Goal: Task Accomplishment & Management: Manage account settings

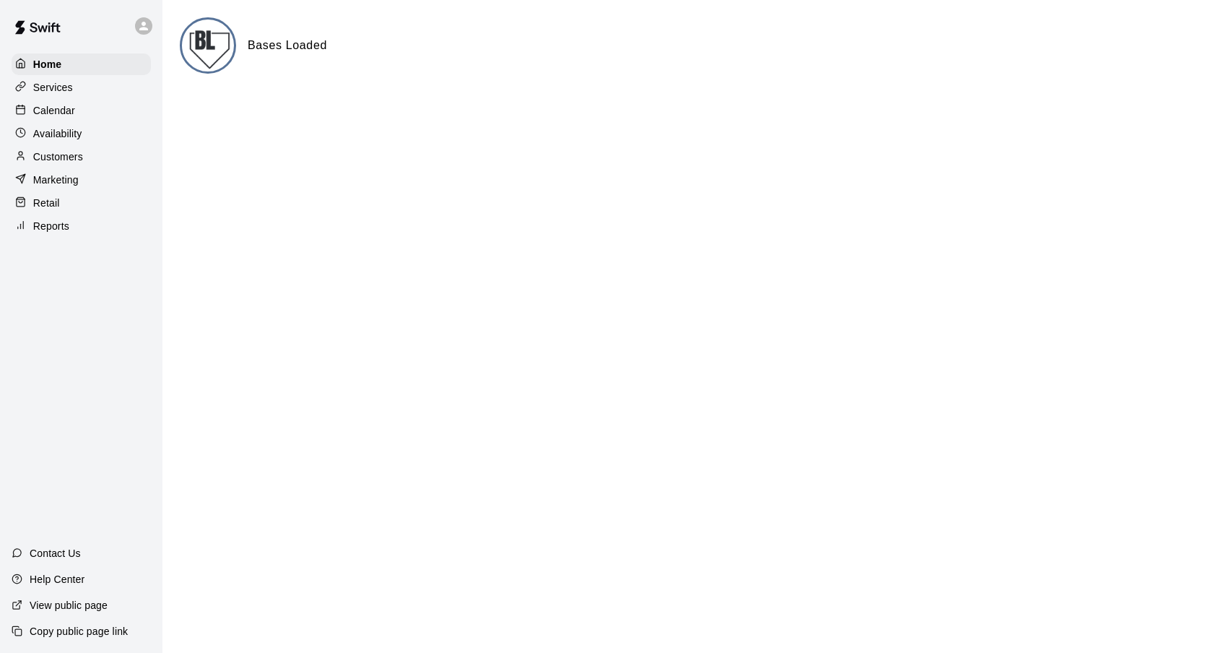
click at [43, 103] on p "Calendar" at bounding box center [54, 110] width 42 height 14
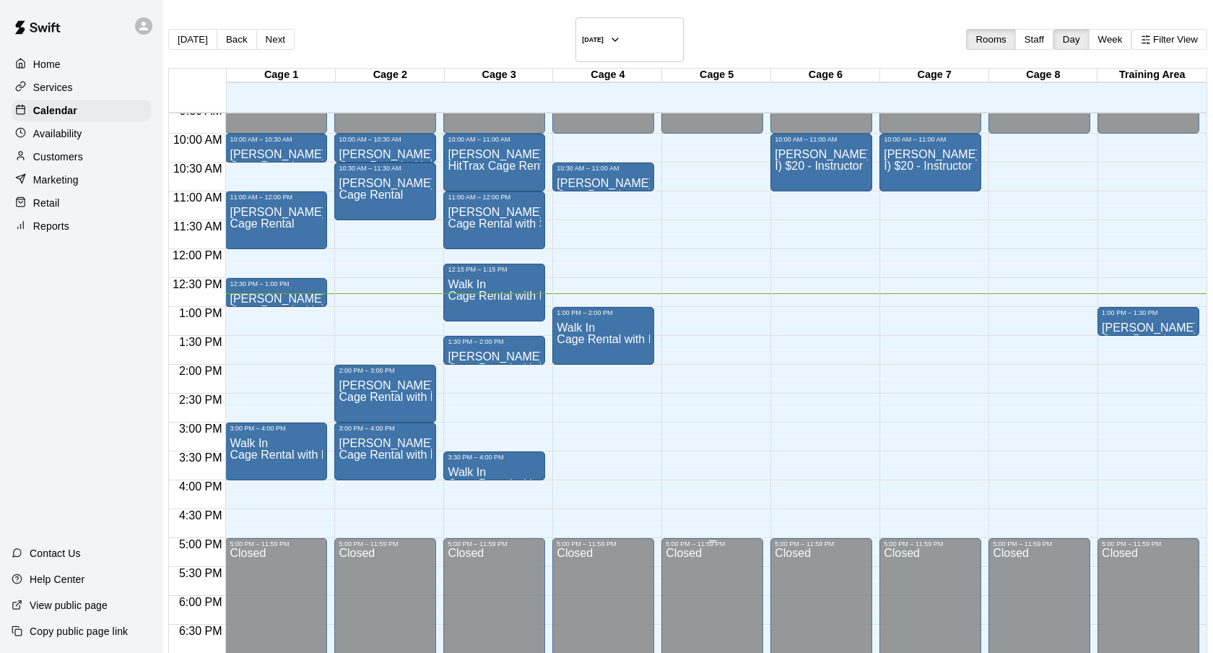
scroll to position [557, 0]
click at [713, 30] on div "Today Back Next Sunday Aug 17 Rooms Staff Day Week Filter View" at bounding box center [687, 42] width 1039 height 51
click at [91, 165] on div "Customers" at bounding box center [81, 157] width 139 height 22
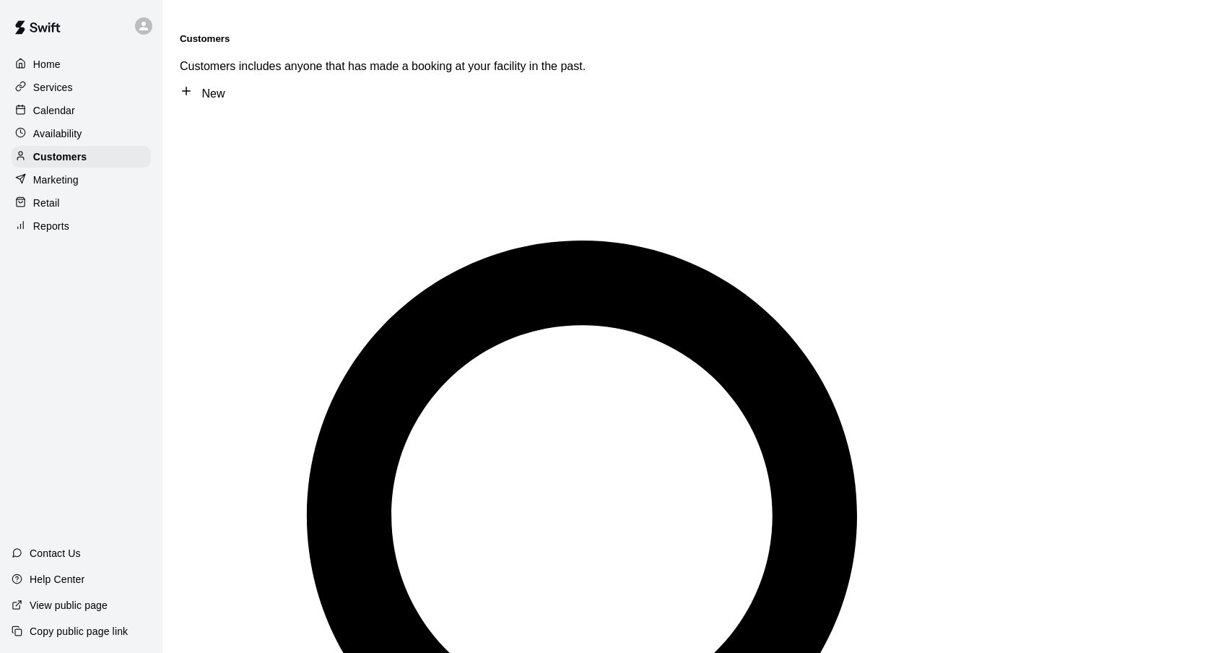
click at [90, 104] on div "Calendar" at bounding box center [81, 111] width 139 height 22
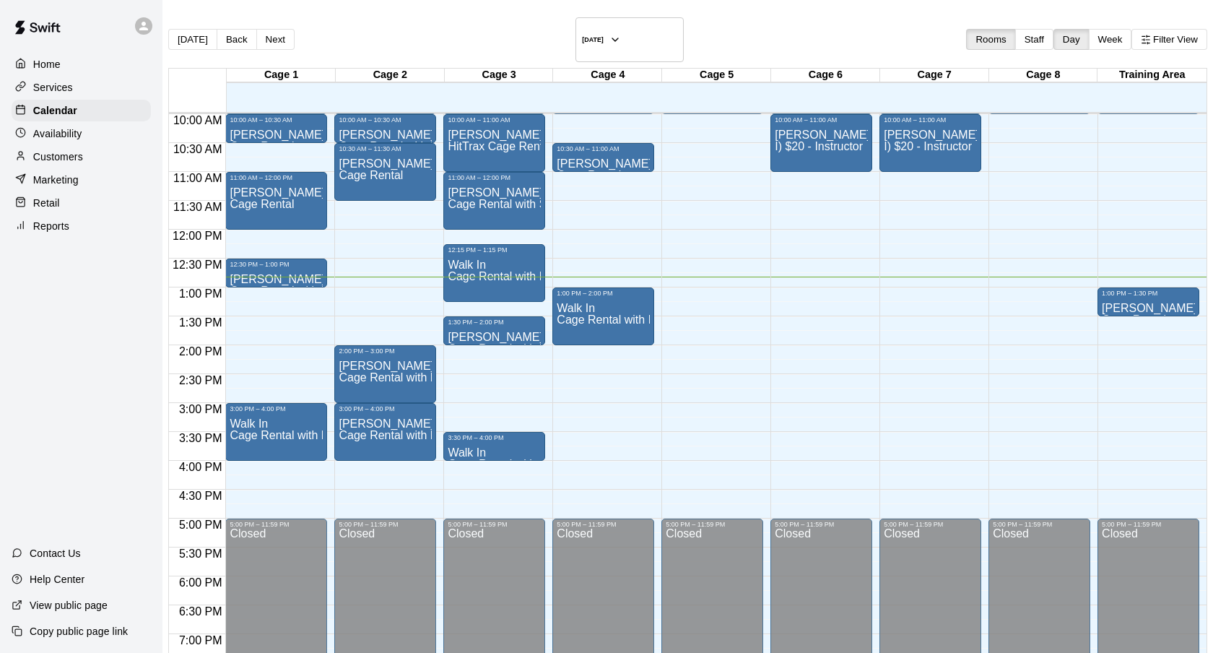
scroll to position [576, 0]
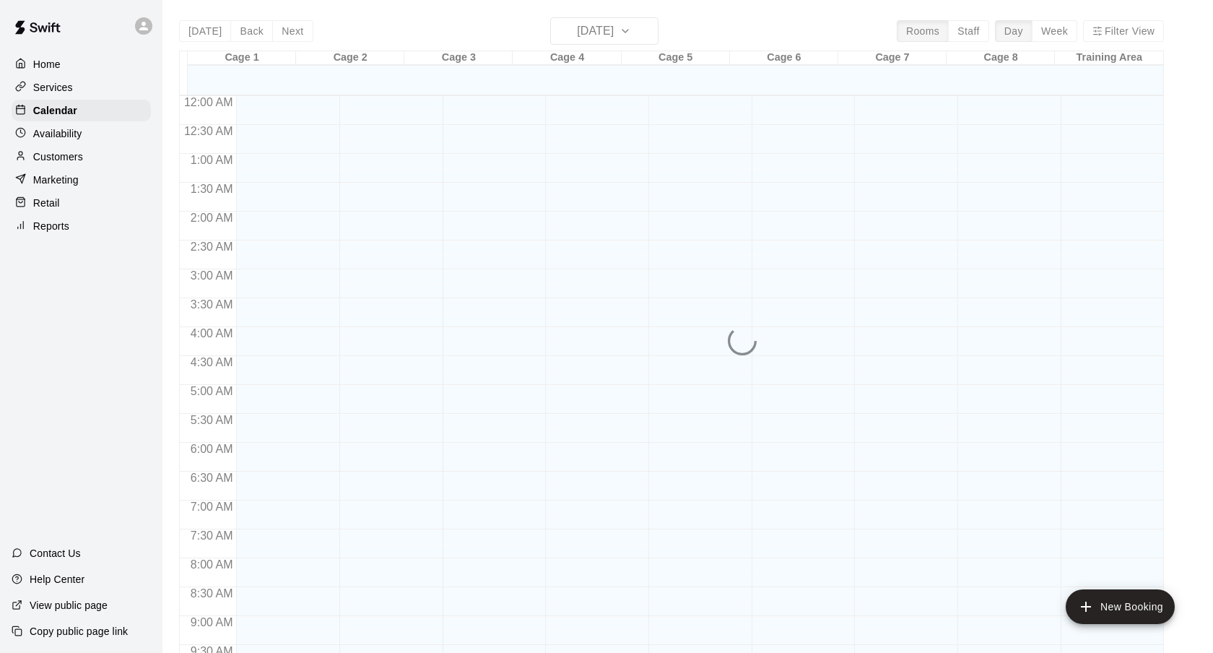
scroll to position [771, 0]
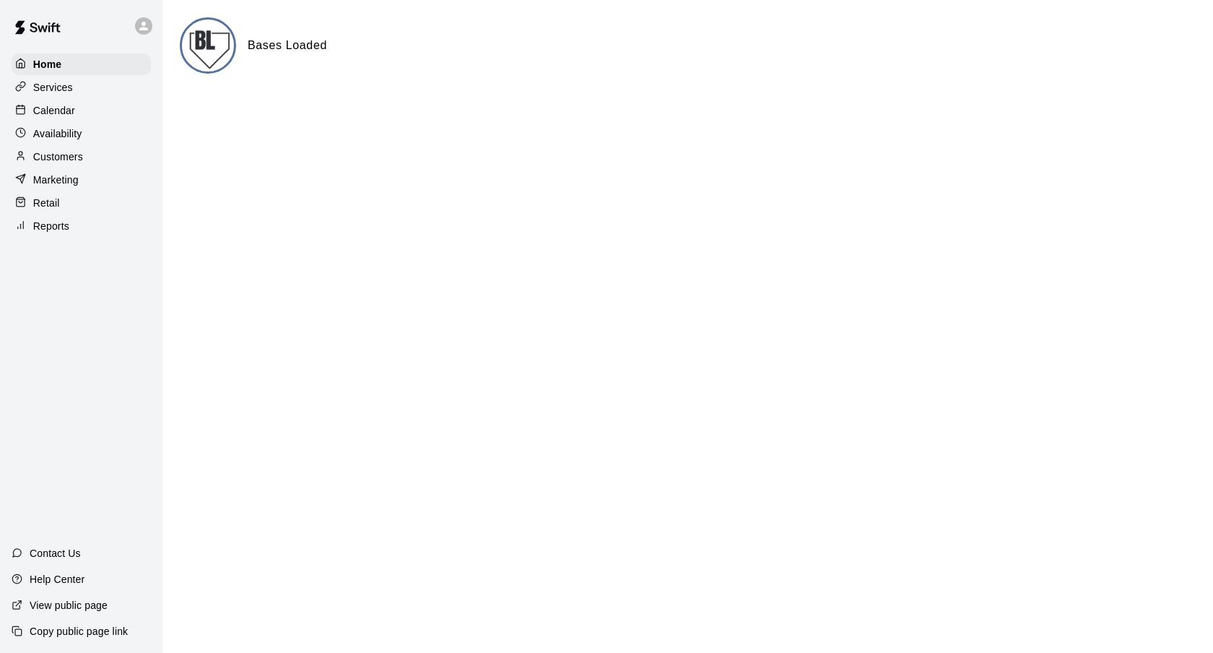
click at [103, 126] on div "Availability" at bounding box center [81, 134] width 139 height 22
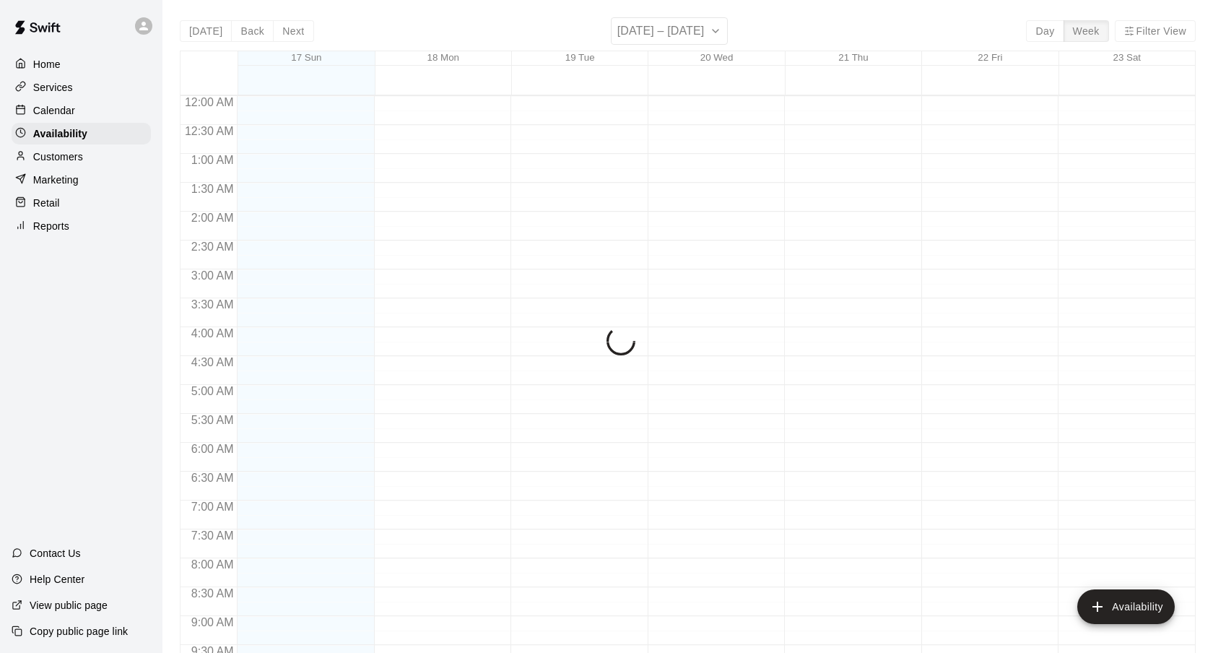
scroll to position [776, 0]
click at [109, 111] on div "Calendar" at bounding box center [81, 111] width 139 height 22
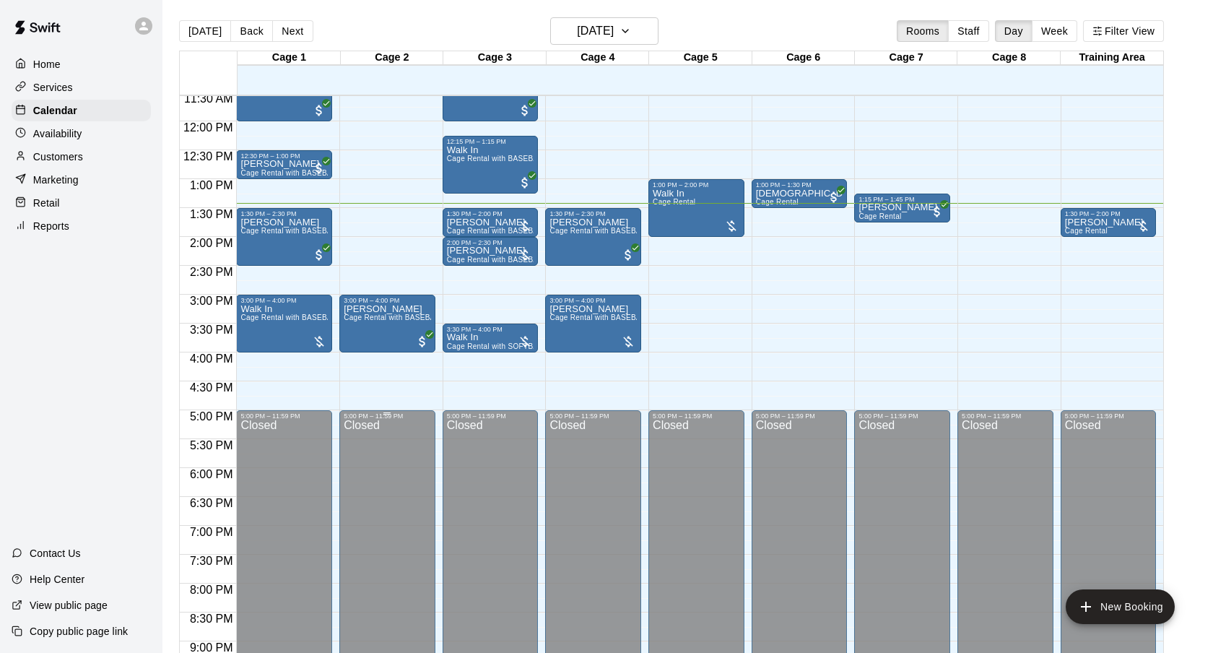
scroll to position [664, 0]
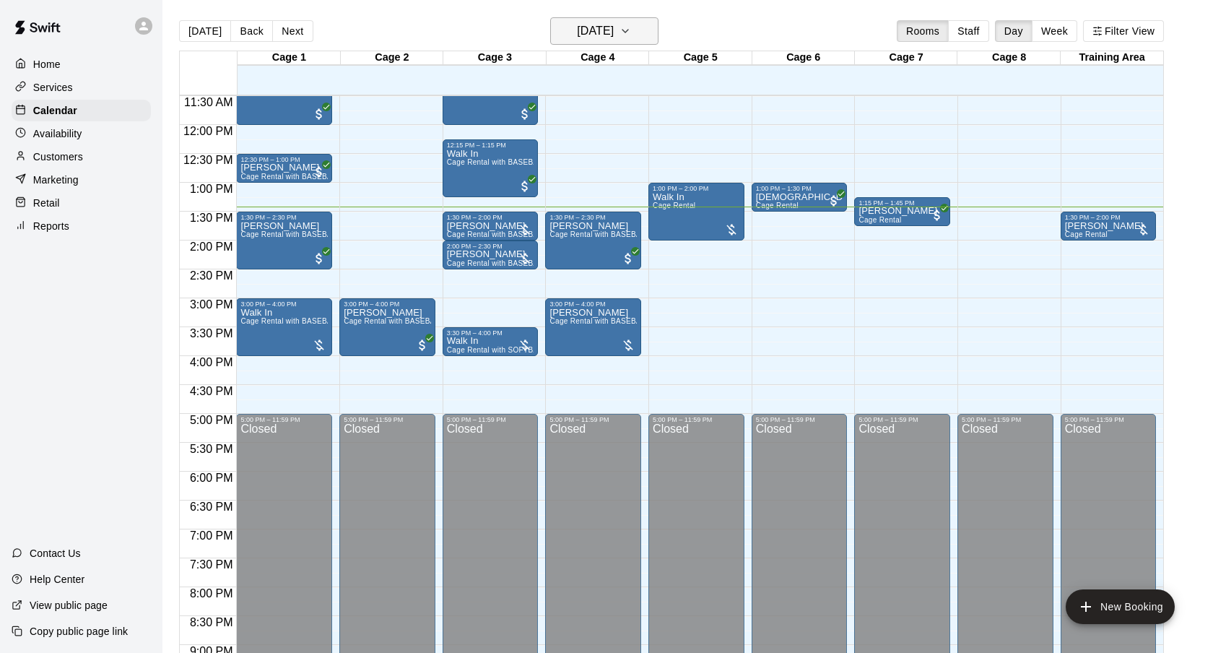
click at [612, 20] on button "[DATE]" at bounding box center [604, 30] width 108 height 27
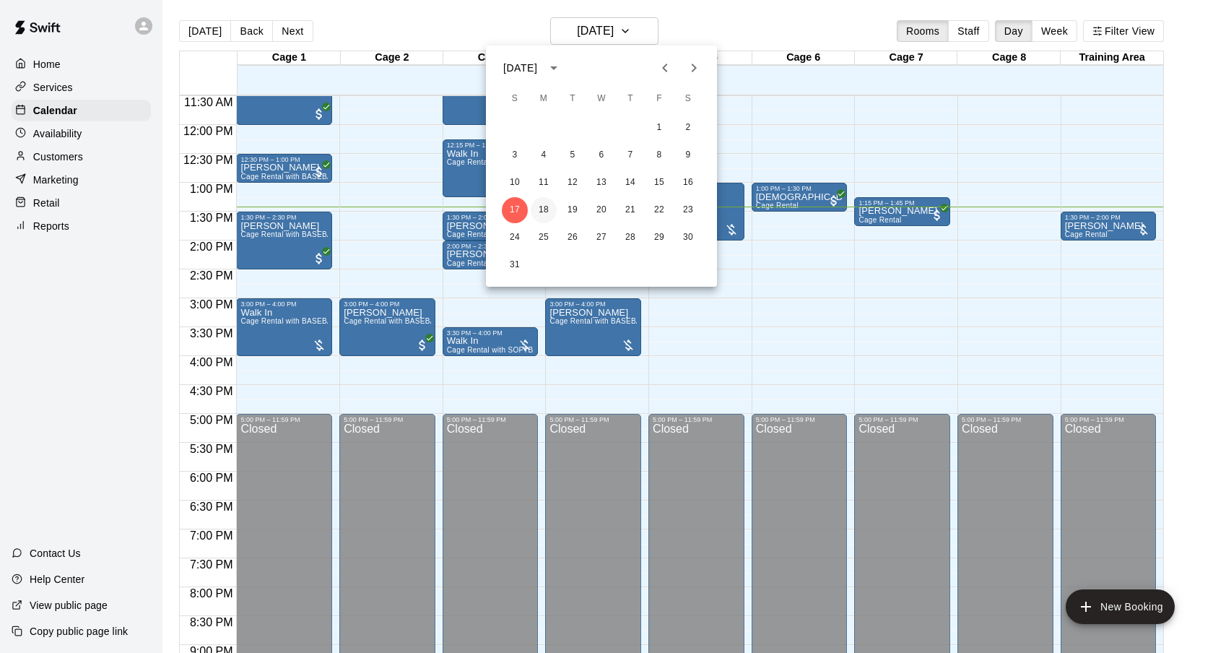
click at [545, 215] on button "18" at bounding box center [544, 210] width 26 height 26
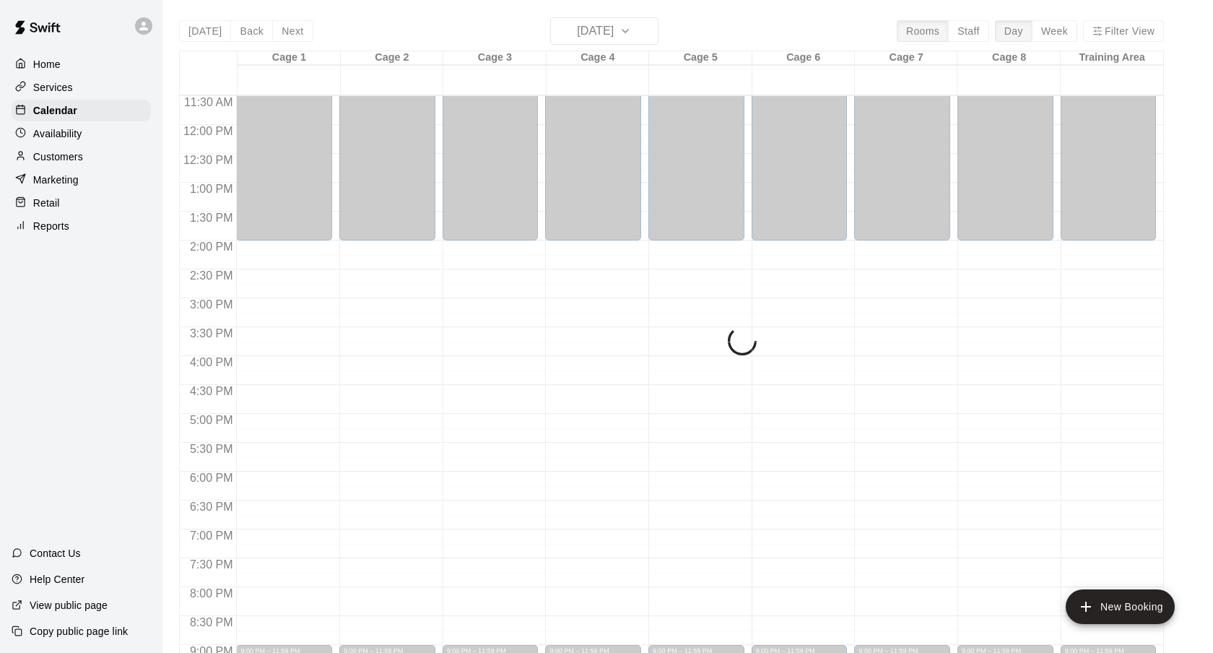
click at [778, 17] on main "Today Back Next Monday Aug 18 Rooms Staff Day Week Filter View Cage 1 18 Mon Ca…" at bounding box center [688, 338] width 1051 height 676
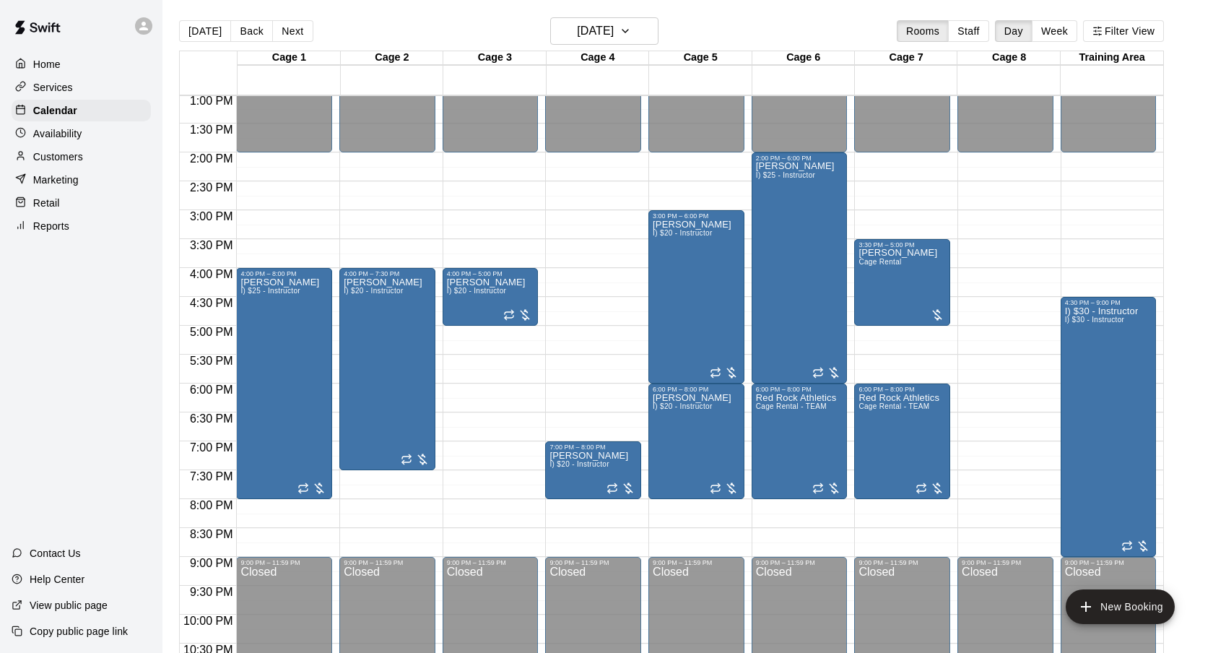
scroll to position [758, 0]
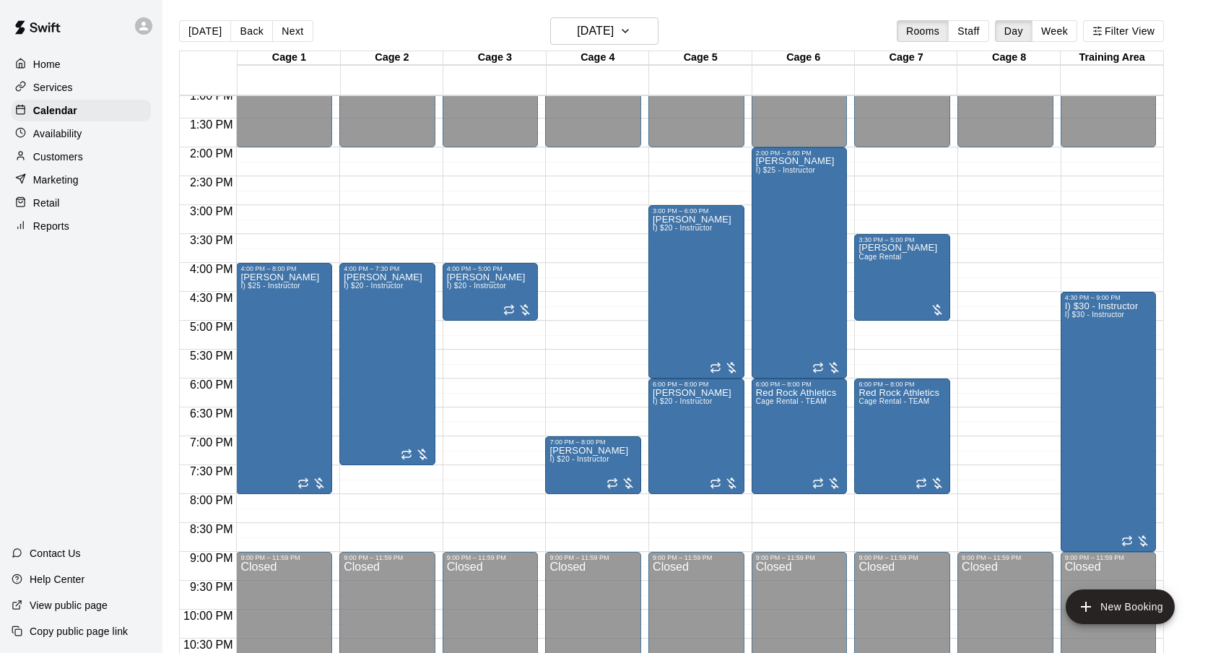
click at [589, 46] on div "Today Back Next Monday Aug 18 Rooms Staff Day Week Filter View" at bounding box center [671, 33] width 985 height 33
click at [689, 27] on div "Today Back Next Monday Aug 18 Rooms Staff Day Week Filter View" at bounding box center [671, 33] width 985 height 33
click at [614, 32] on h6 "Monday Aug 18" at bounding box center [595, 31] width 37 height 20
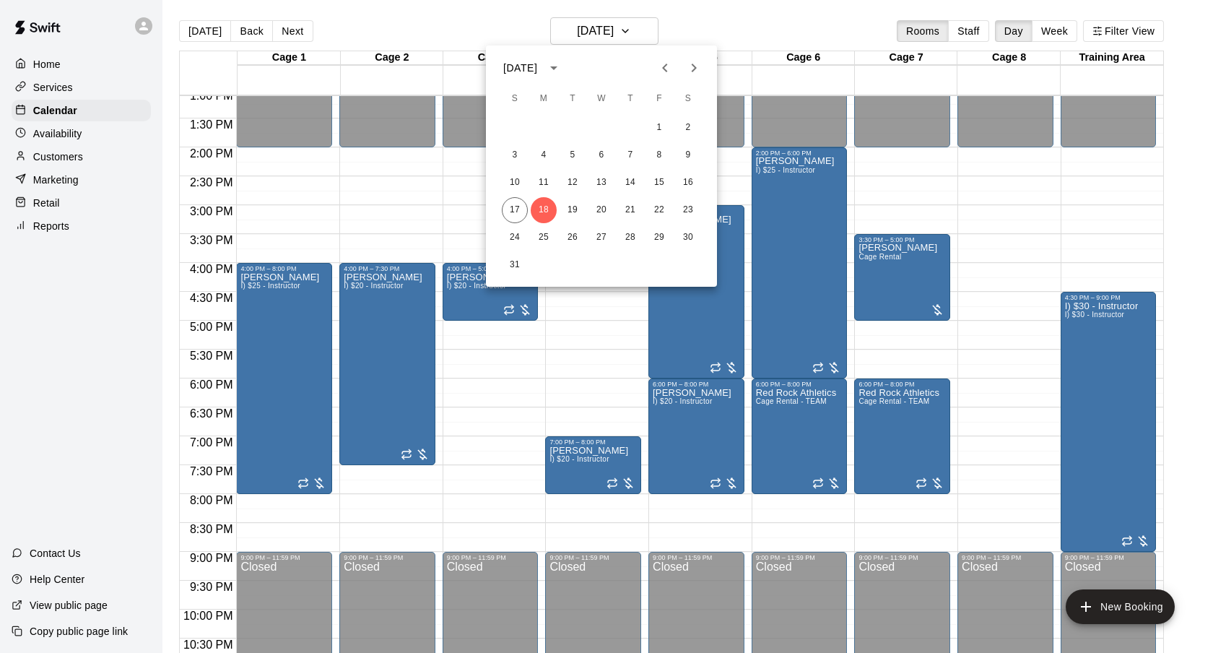
click at [703, 27] on div at bounding box center [606, 326] width 1213 height 653
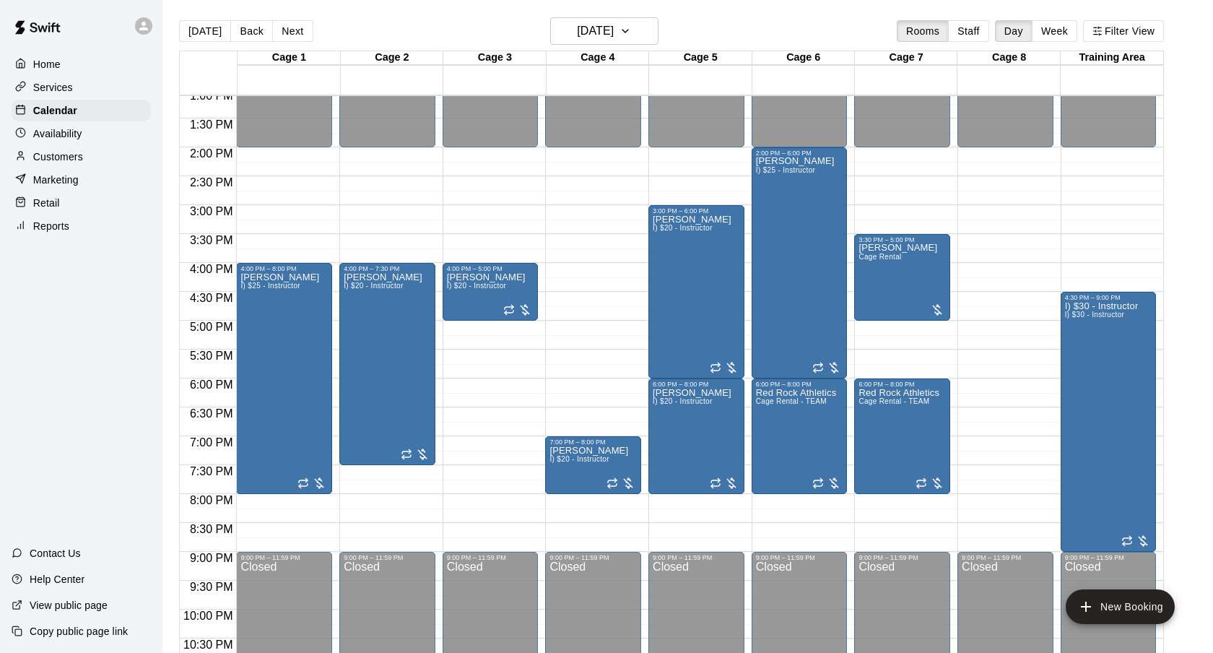
click at [703, 27] on div "Today Back Next Monday Aug 18 Rooms Staff Day Week Filter View" at bounding box center [671, 33] width 985 height 33
click at [743, 39] on div "Today Back Next Monday Aug 18 Rooms Staff Day Week Filter View" at bounding box center [671, 33] width 985 height 33
click at [732, 27] on div "Today Back Next Monday Aug 18 Rooms Staff Day Week Filter View" at bounding box center [671, 33] width 985 height 33
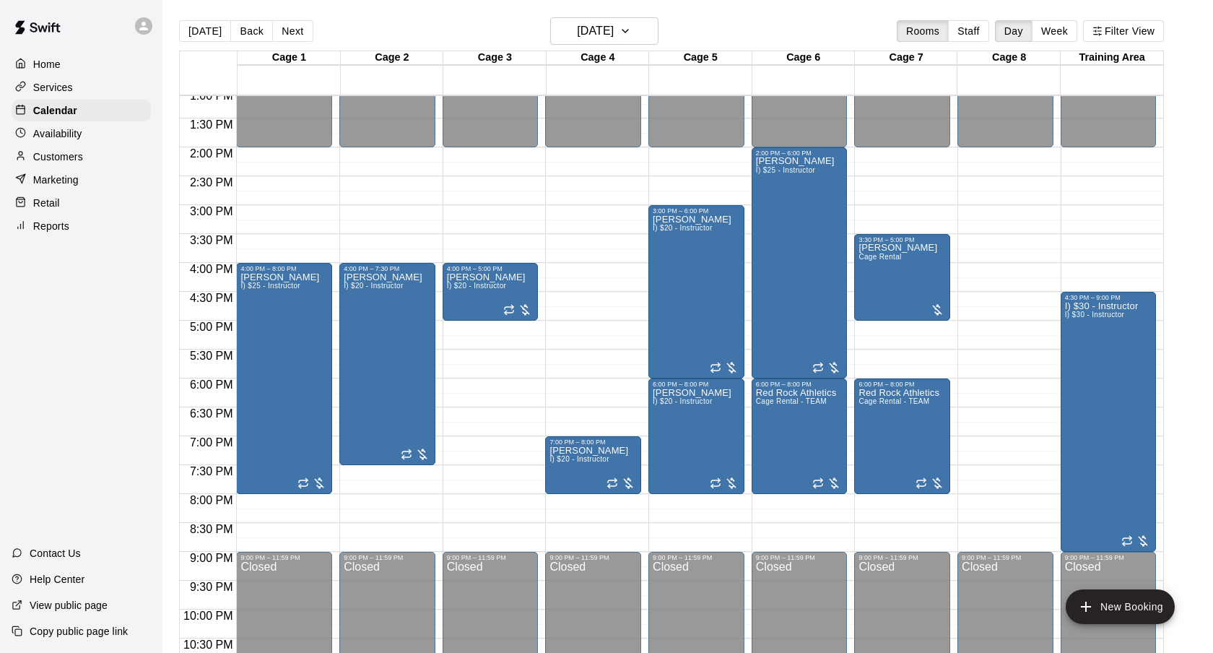
click at [732, 27] on div "Today Back Next Monday Aug 18 Rooms Staff Day Week Filter View" at bounding box center [671, 33] width 985 height 33
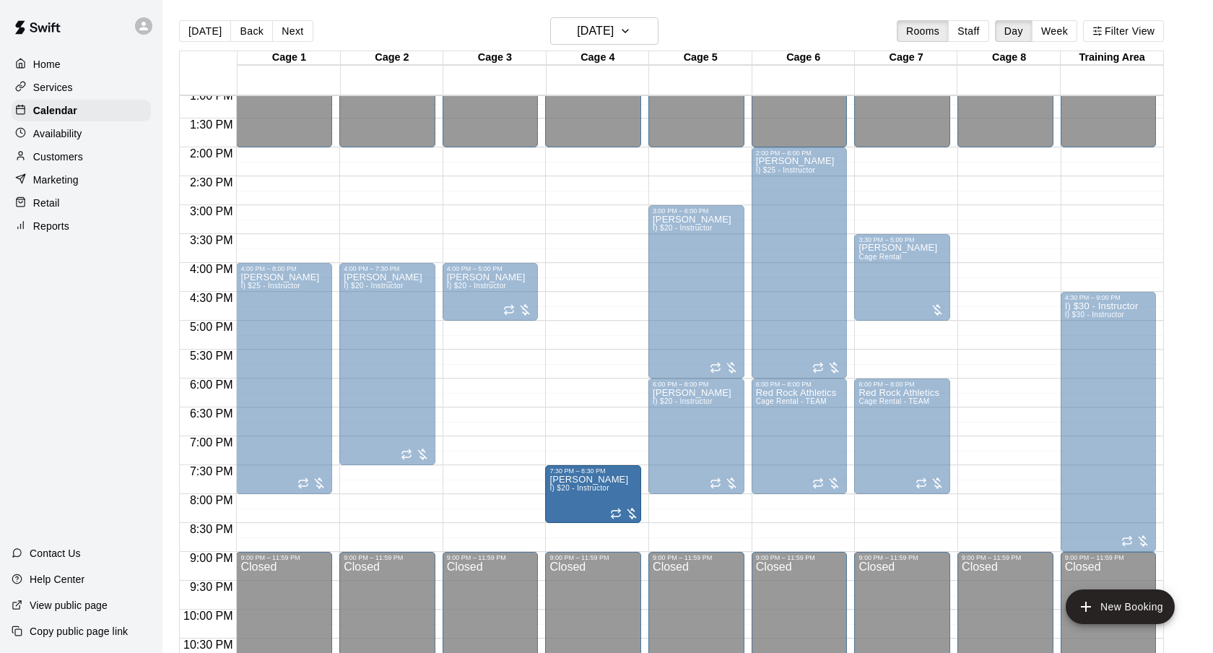
drag, startPoint x: 597, startPoint y: 467, endPoint x: 598, endPoint y: 498, distance: 31.1
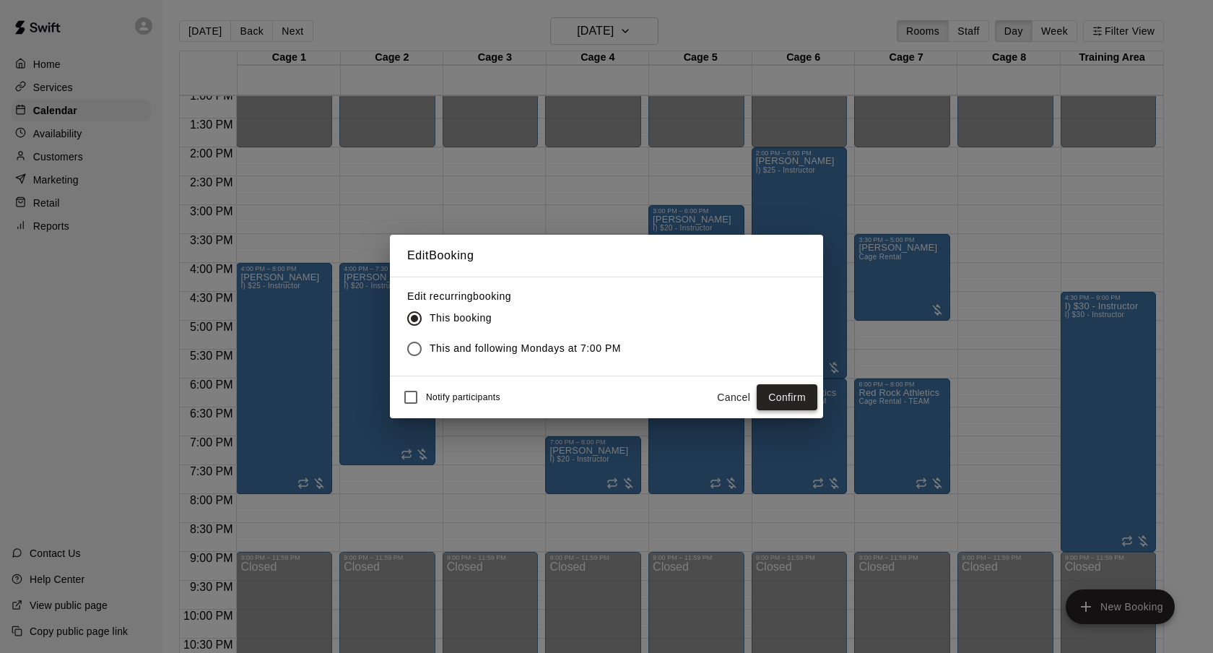
click at [784, 392] on button "Confirm" at bounding box center [787, 397] width 61 height 27
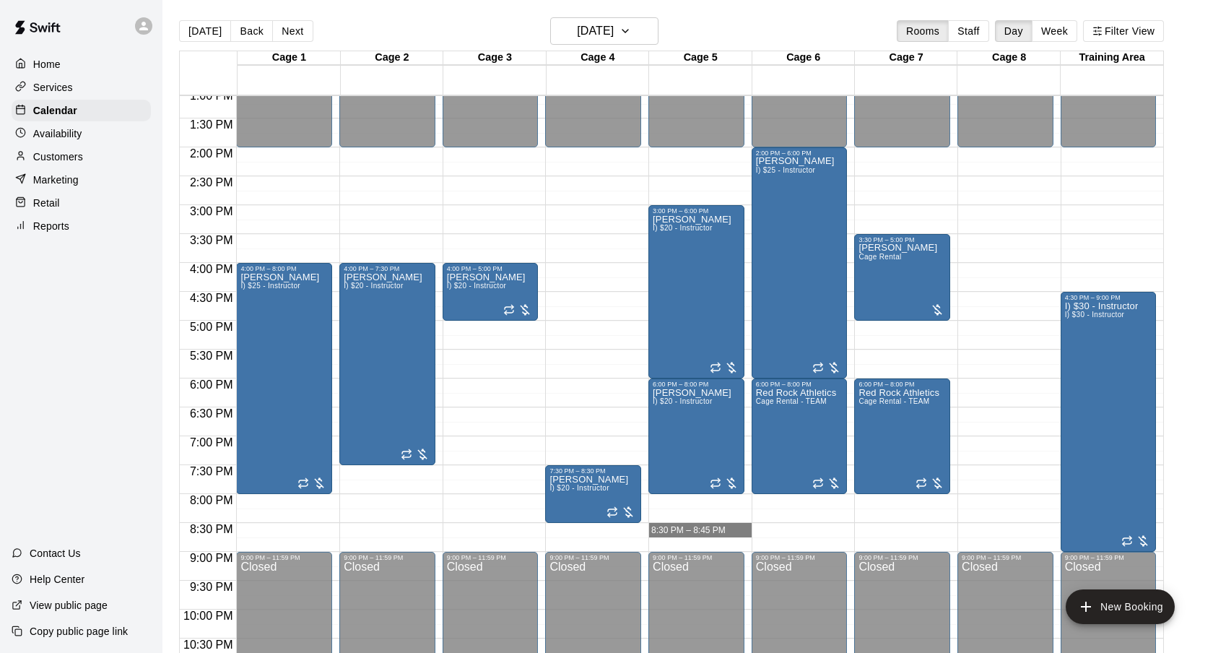
drag, startPoint x: 667, startPoint y: 526, endPoint x: 667, endPoint y: 535, distance: 9.4
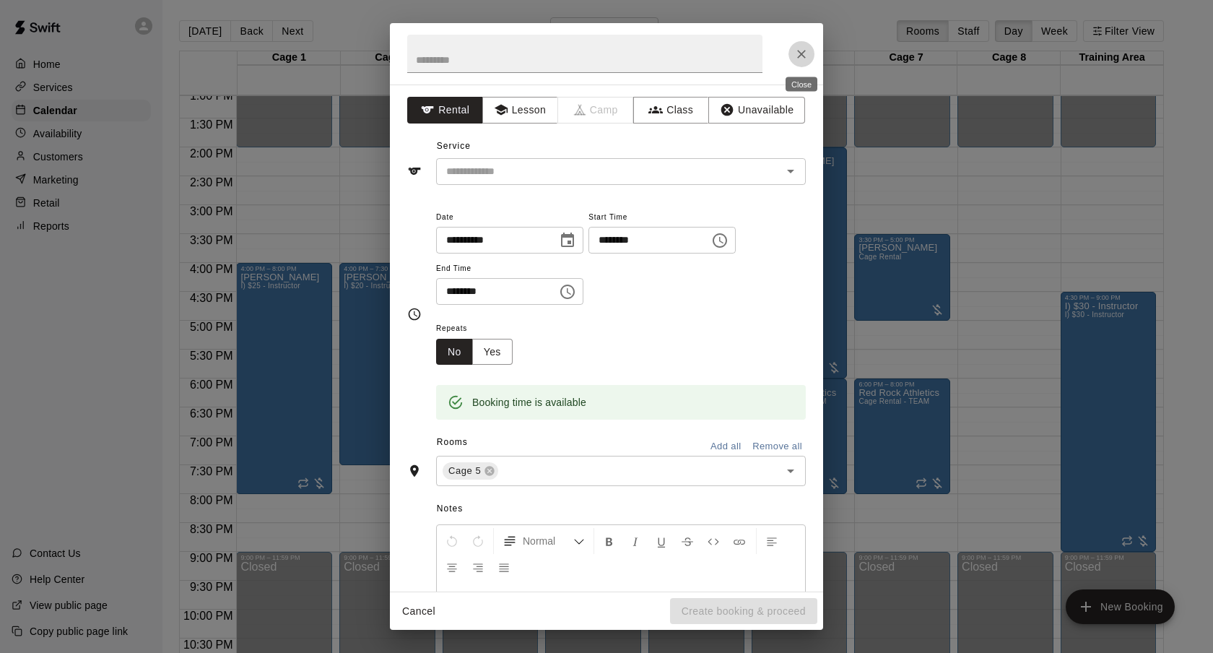
click at [807, 59] on icon "Close" at bounding box center [801, 54] width 14 height 14
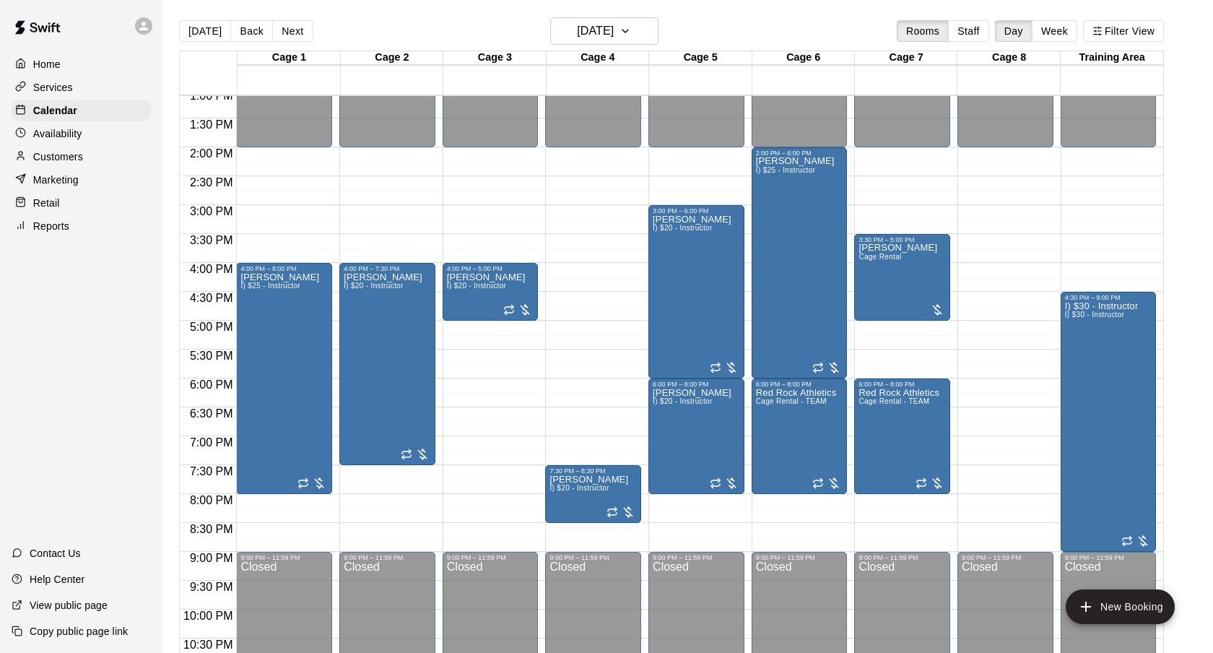
click at [810, 35] on div "Today Back Next Monday Aug 18 Rooms Staff Day Week Filter View" at bounding box center [671, 33] width 985 height 33
click at [614, 26] on h6 "Monday Aug 18" at bounding box center [595, 31] width 37 height 20
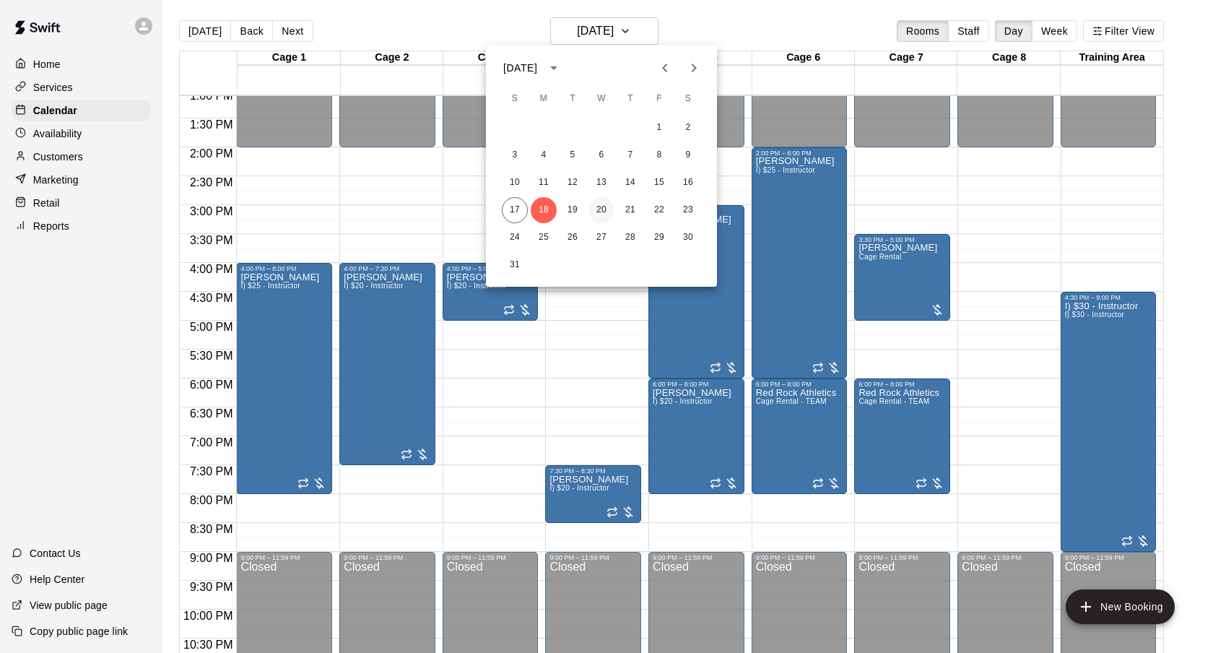
click at [605, 209] on button "20" at bounding box center [602, 210] width 26 height 26
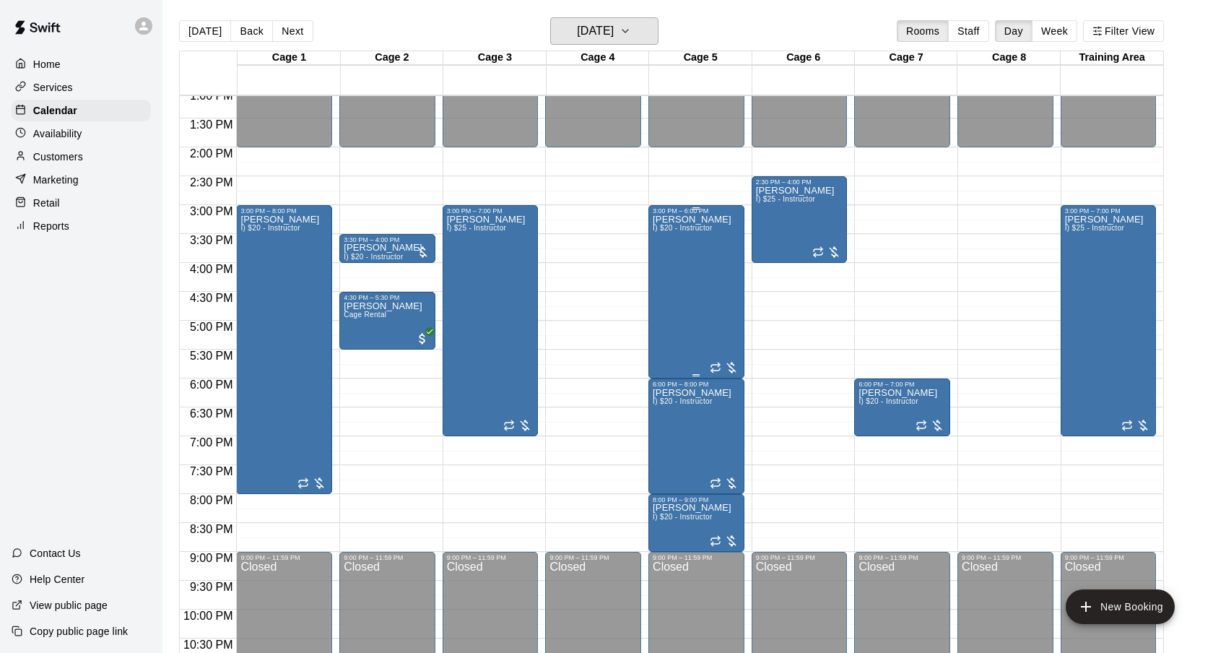
scroll to position [778, 0]
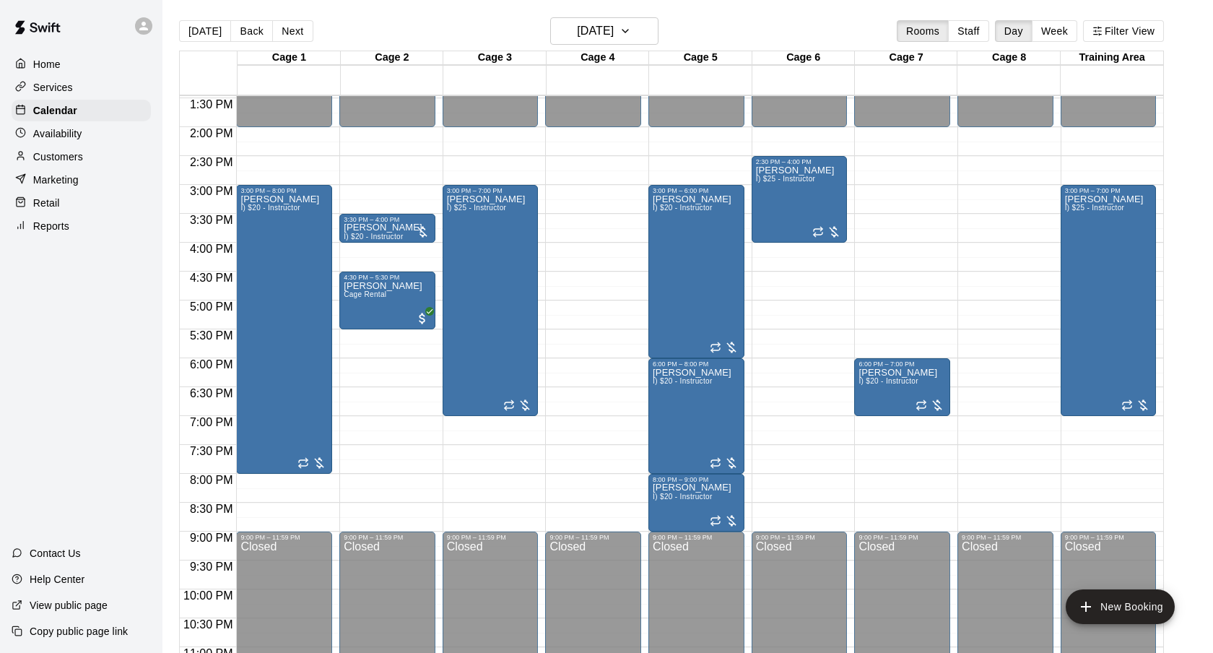
click at [774, 22] on div "Today Back Next Wednesday Aug 20 Rooms Staff Day Week Filter View" at bounding box center [671, 33] width 985 height 33
click at [589, 39] on h6 "Wednesday Aug 20" at bounding box center [595, 31] width 37 height 20
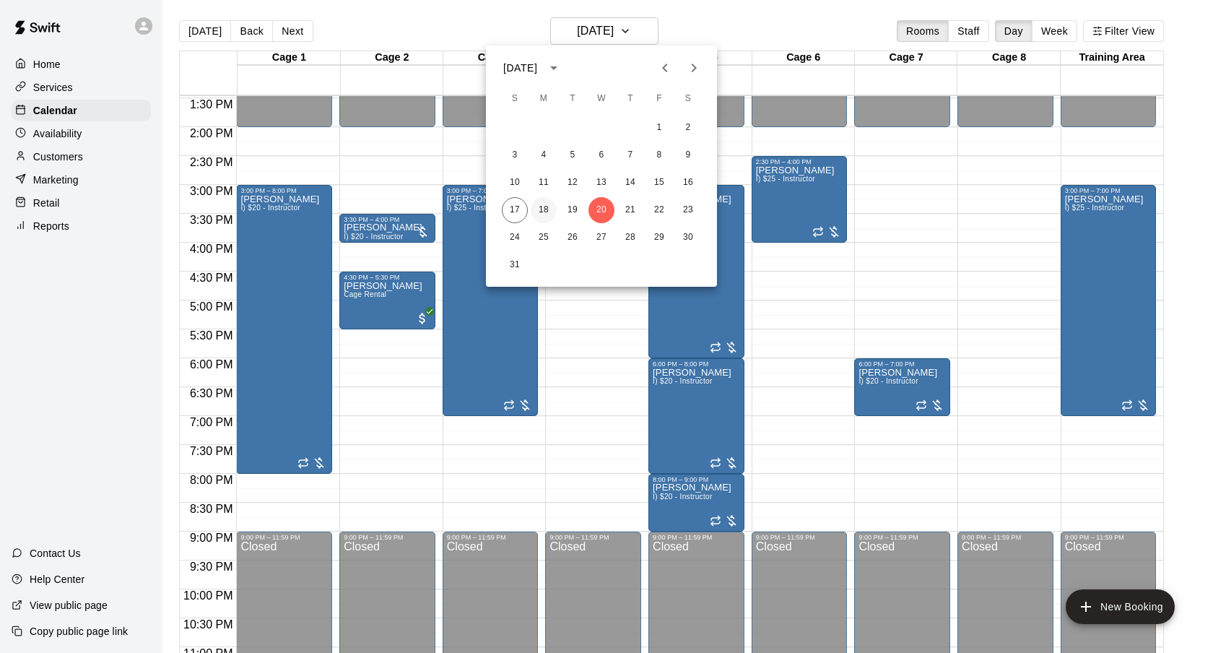
click at [536, 204] on button "18" at bounding box center [544, 210] width 26 height 26
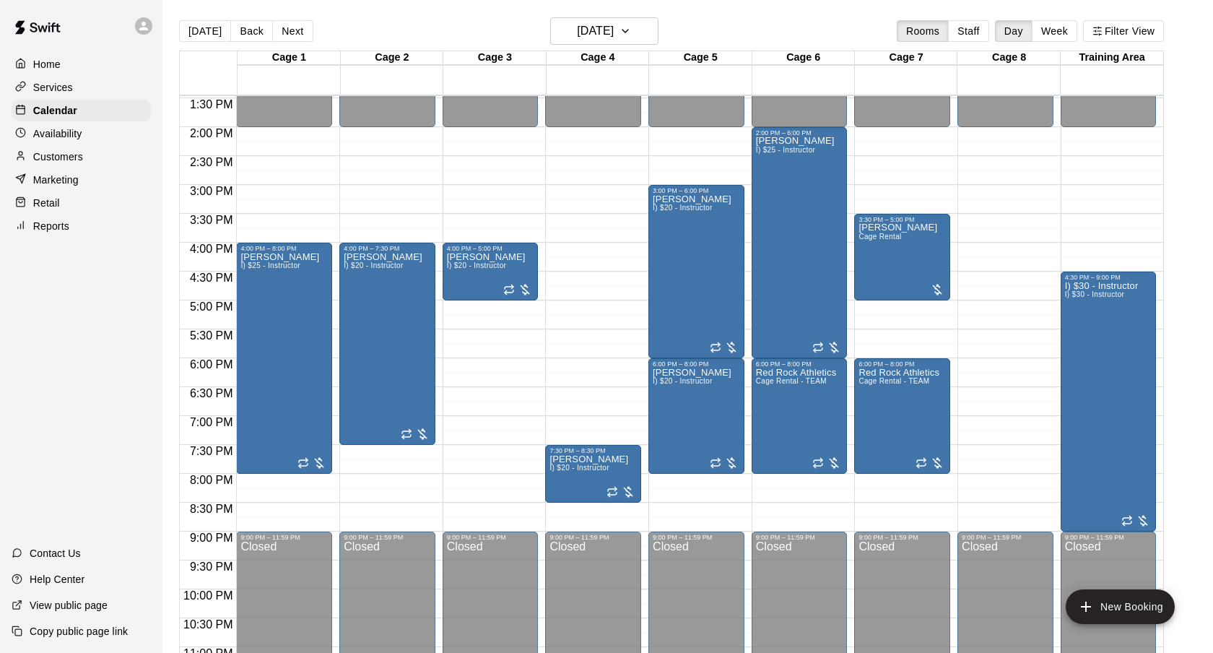
click at [776, 31] on div "Today Back Next Monday Aug 18 Rooms Staff Day Week Filter View" at bounding box center [671, 33] width 985 height 33
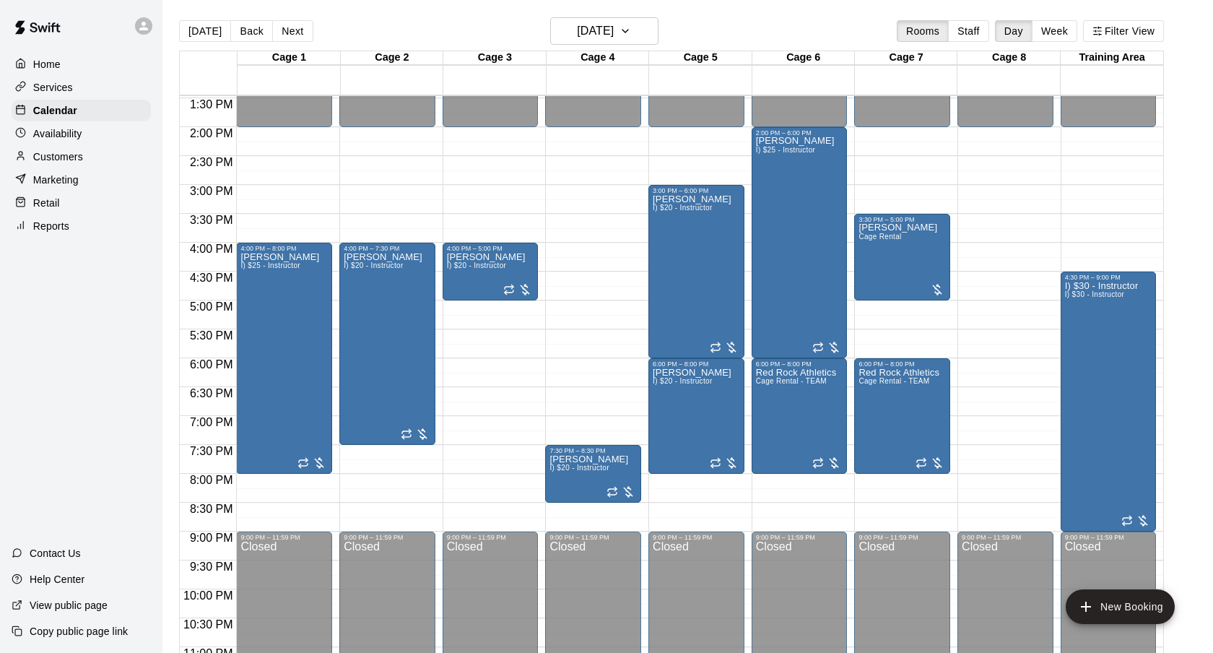
click at [758, 38] on div "Today Back Next Monday Aug 18 Rooms Staff Day Week Filter View" at bounding box center [671, 33] width 985 height 33
click at [600, 33] on h6 "Monday Aug 18" at bounding box center [595, 31] width 37 height 20
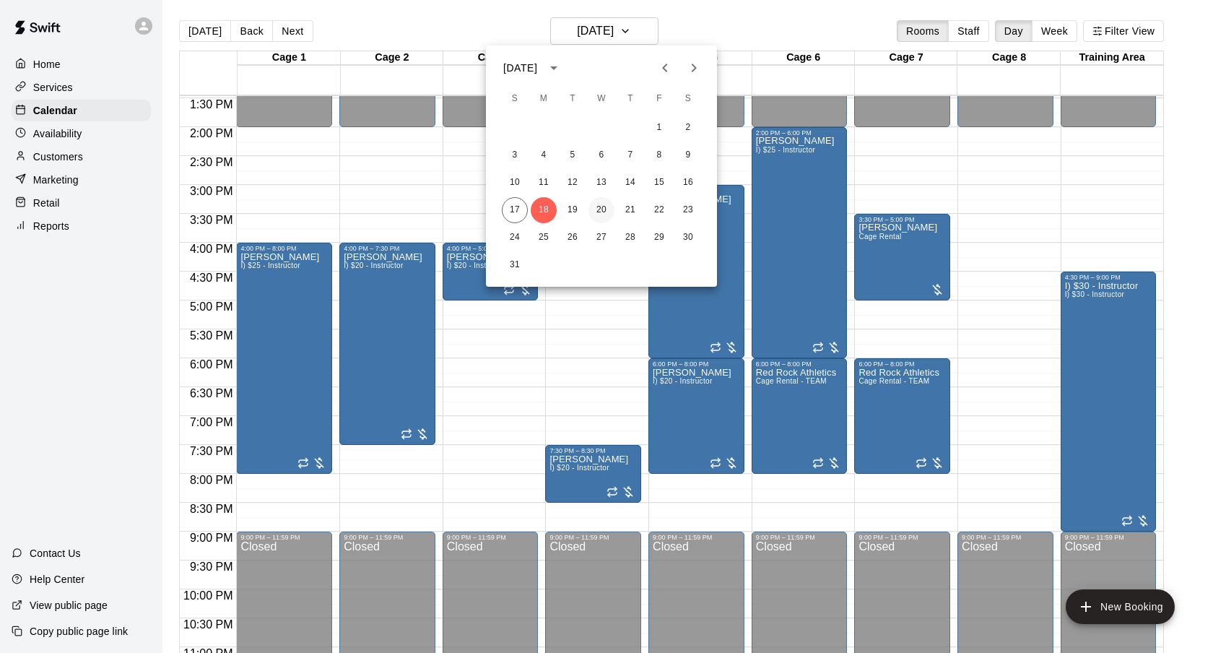
click at [600, 207] on button "20" at bounding box center [602, 210] width 26 height 26
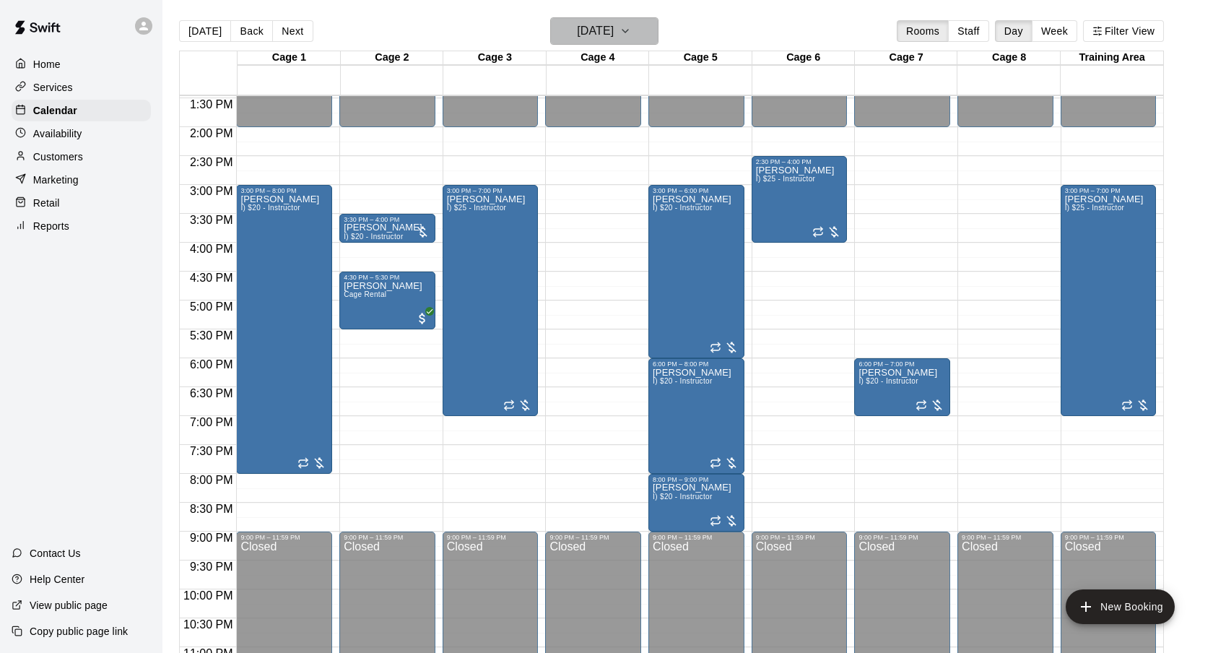
click at [640, 19] on button "Wednesday Aug 20" at bounding box center [604, 30] width 108 height 27
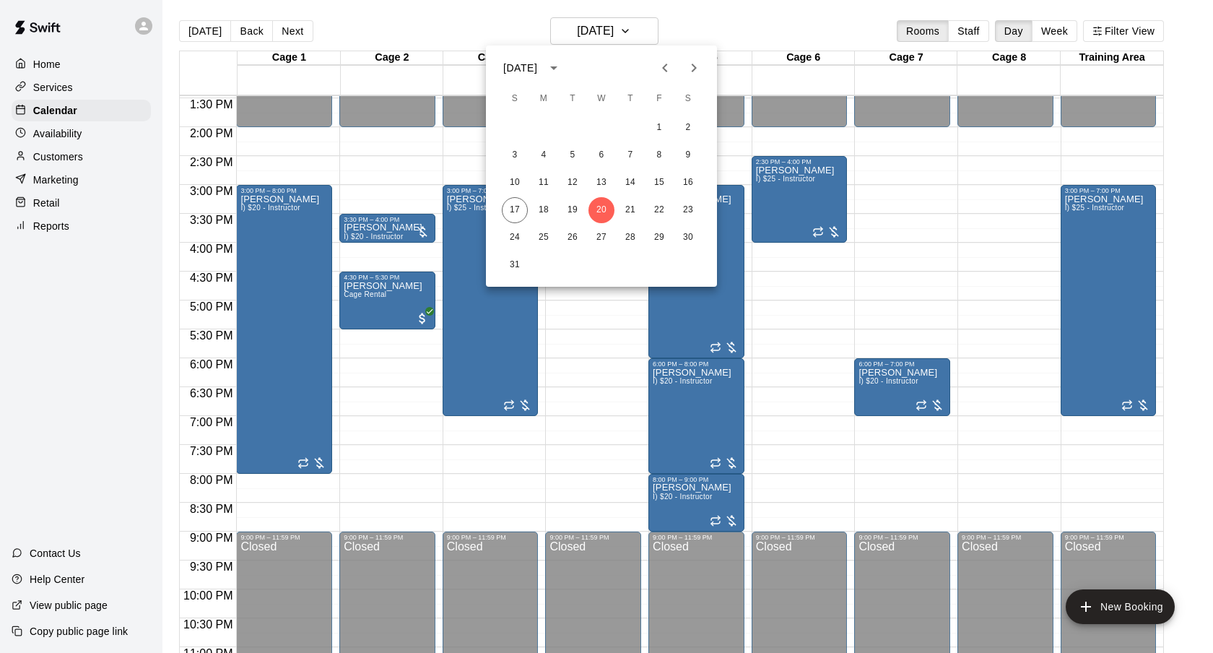
click at [709, 22] on div at bounding box center [606, 326] width 1213 height 653
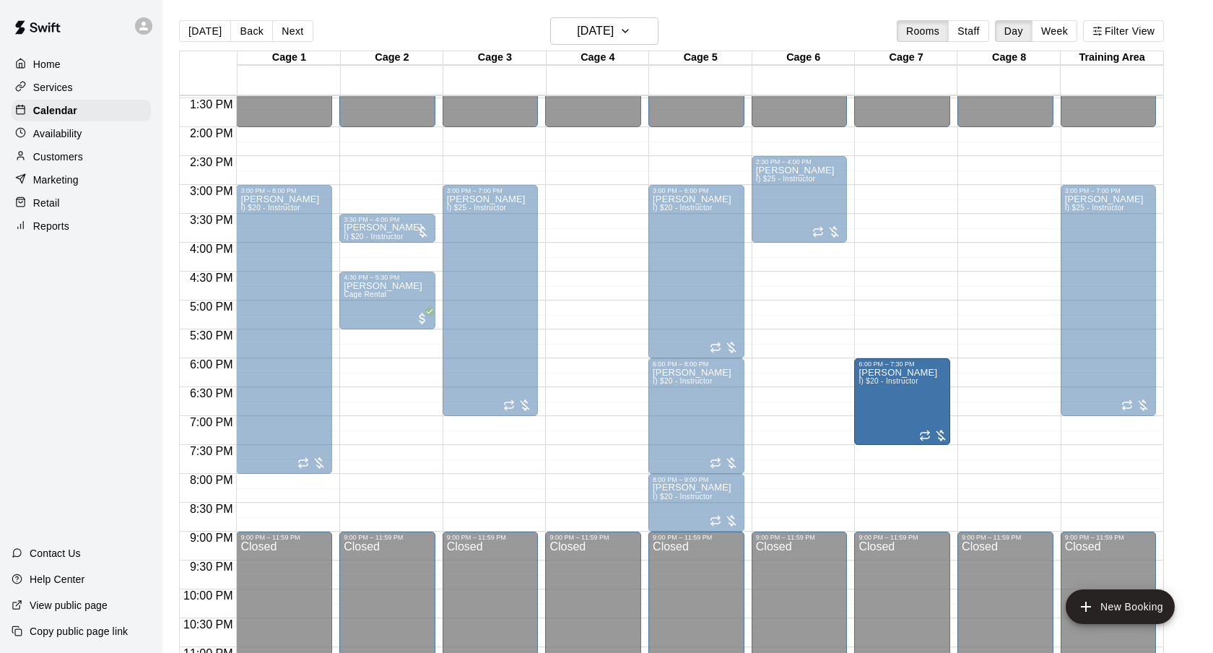
drag, startPoint x: 905, startPoint y: 414, endPoint x: 904, endPoint y: 447, distance: 33.3
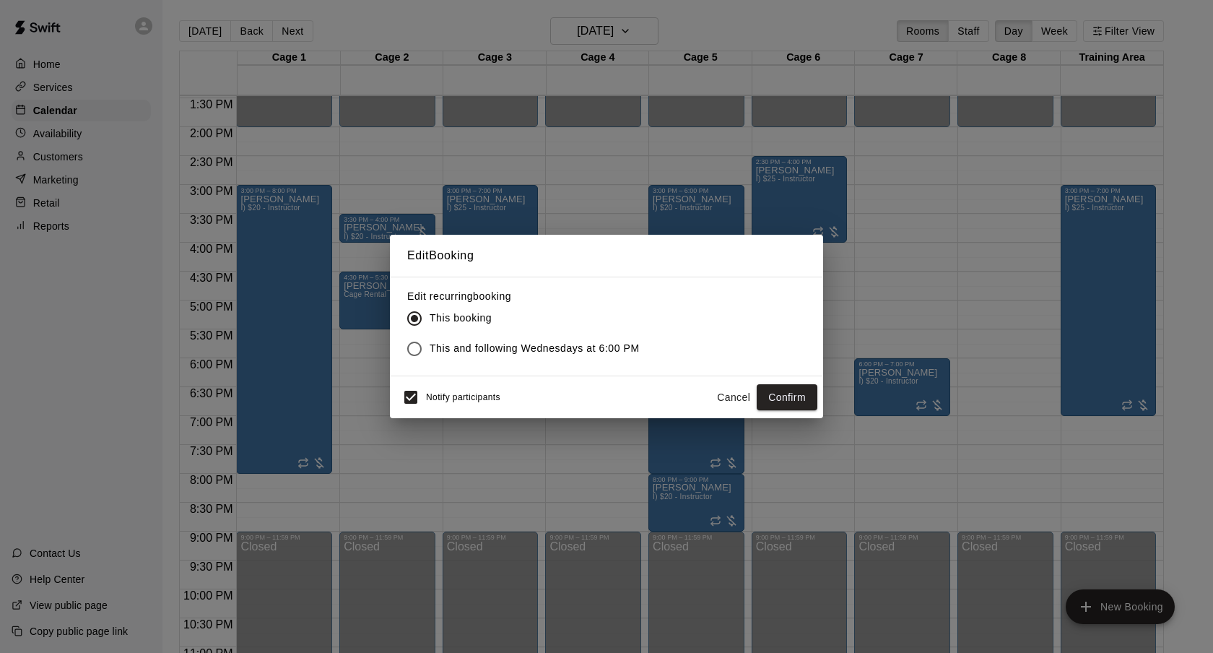
click at [726, 391] on button "Cancel" at bounding box center [734, 397] width 46 height 27
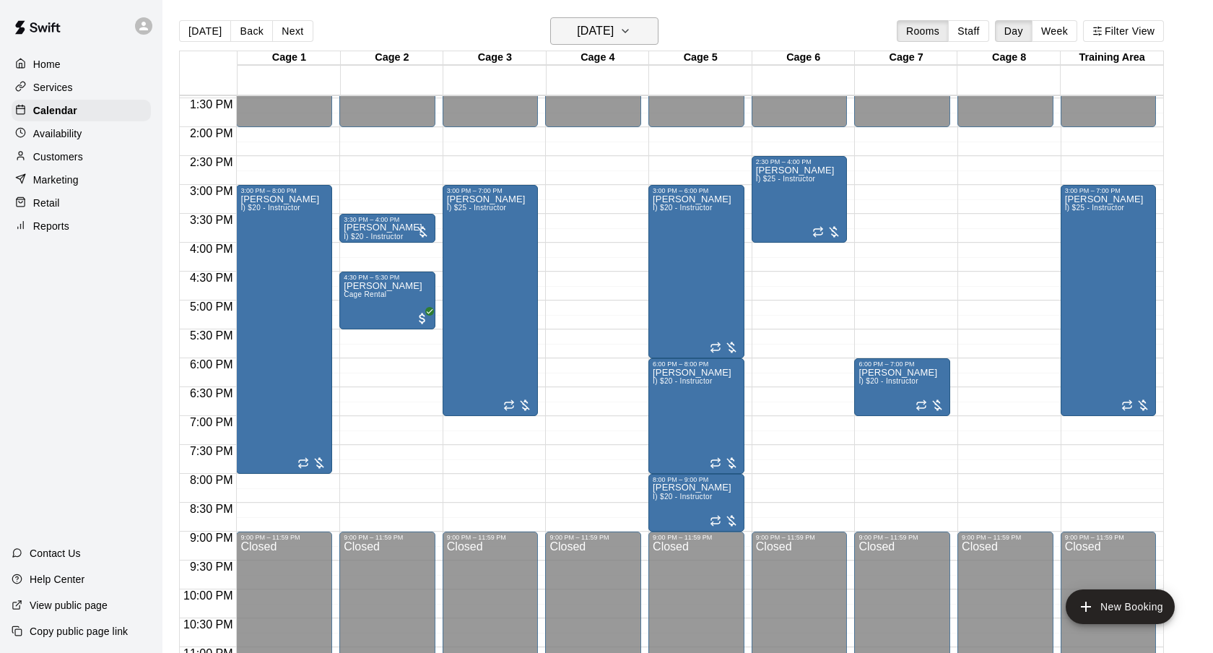
click at [614, 30] on h6 "Wednesday Aug 20" at bounding box center [595, 31] width 37 height 20
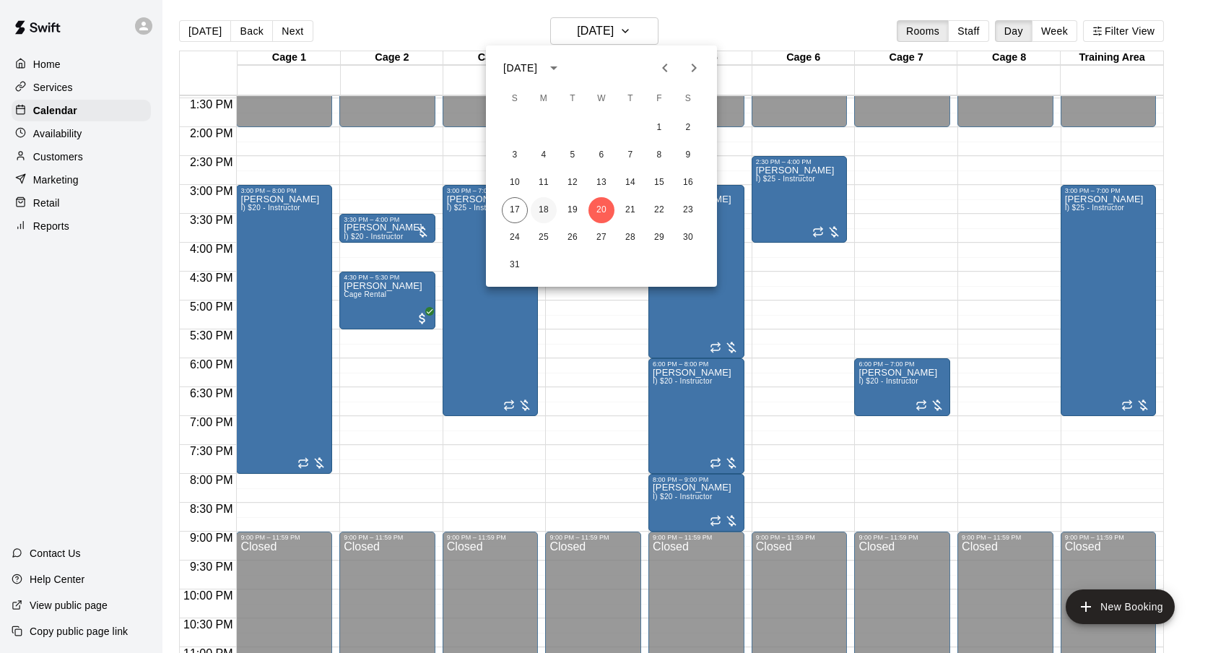
click at [550, 210] on button "18" at bounding box center [544, 210] width 26 height 26
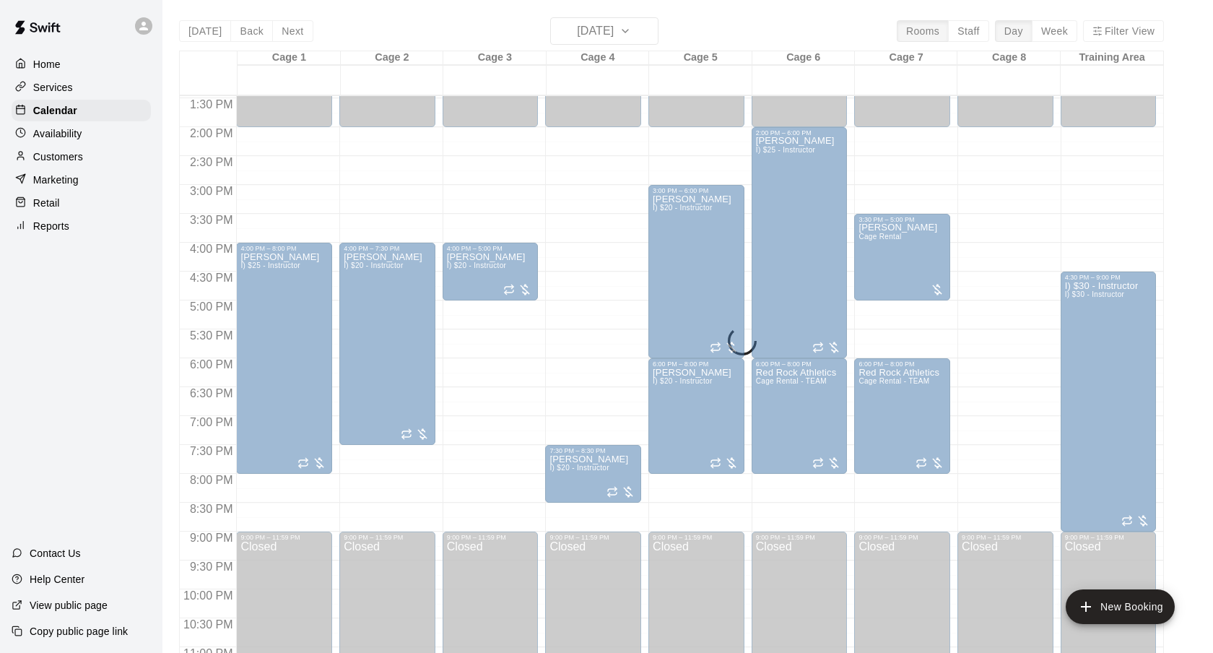
click at [784, 32] on div "Today Back Next Monday Aug 18 Rooms Staff Day Week Filter View Cage 1 18 Mon Ca…" at bounding box center [671, 343] width 985 height 653
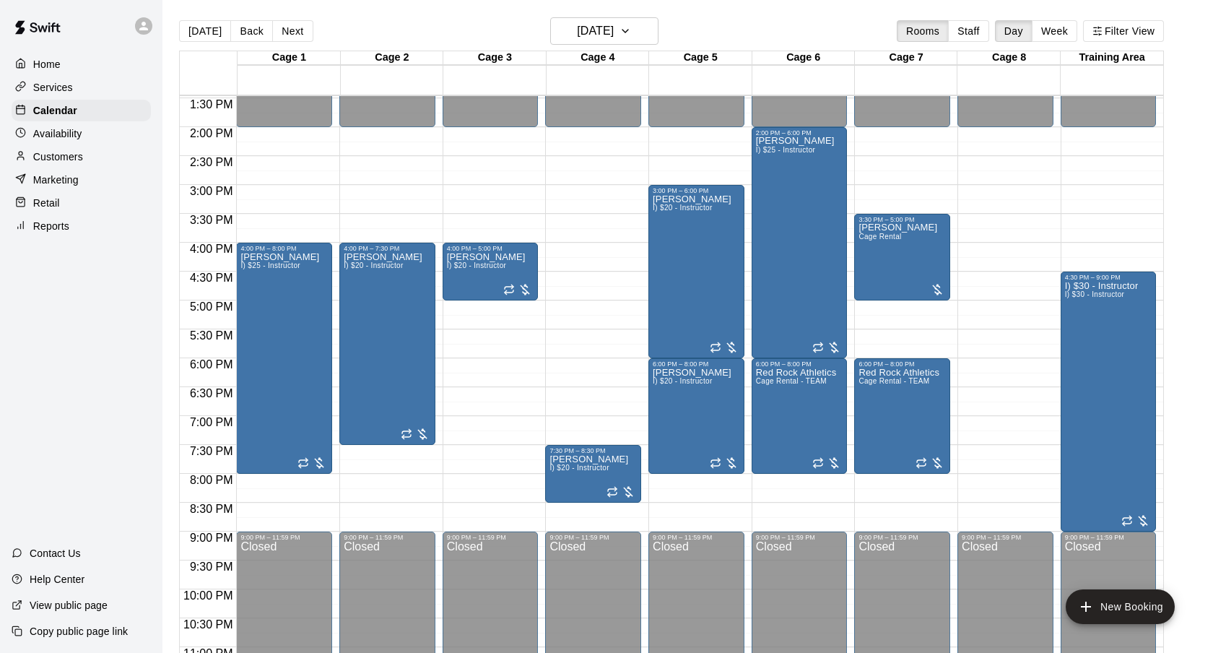
click at [808, 14] on main "Today Back Next Monday Aug 18 Rooms Staff Day Week Filter View Cage 1 18 Mon Ca…" at bounding box center [688, 338] width 1051 height 676
click at [614, 39] on h6 "Monday Aug 18" at bounding box center [595, 31] width 37 height 20
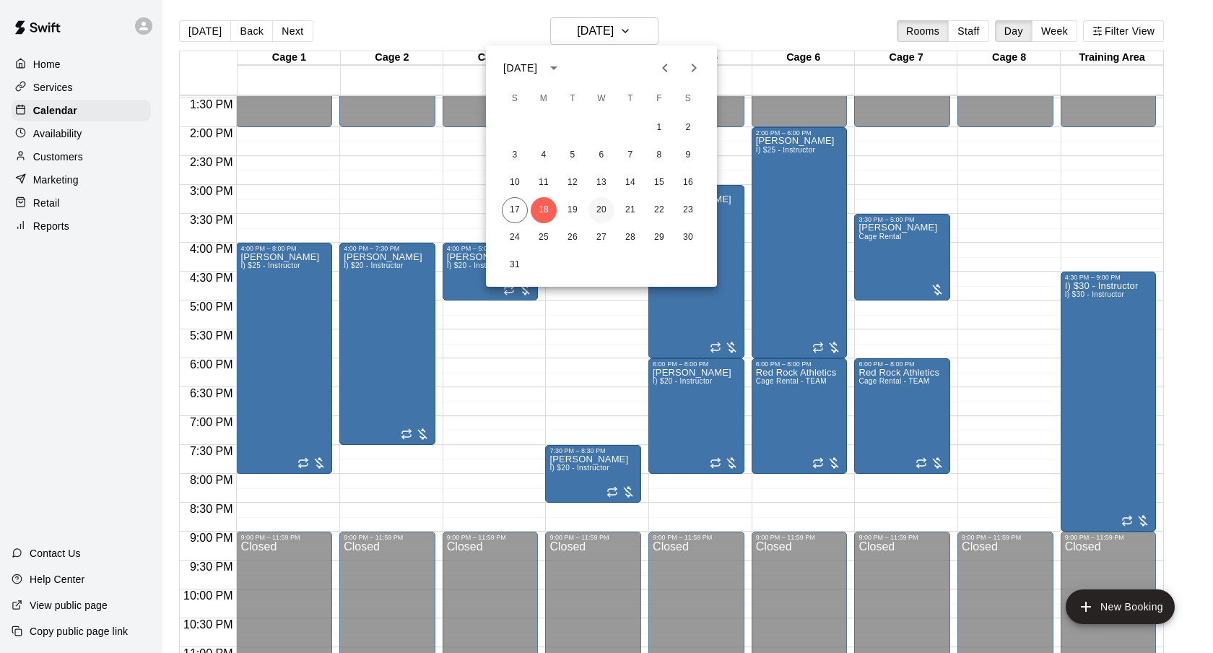
click at [597, 212] on button "20" at bounding box center [602, 210] width 26 height 26
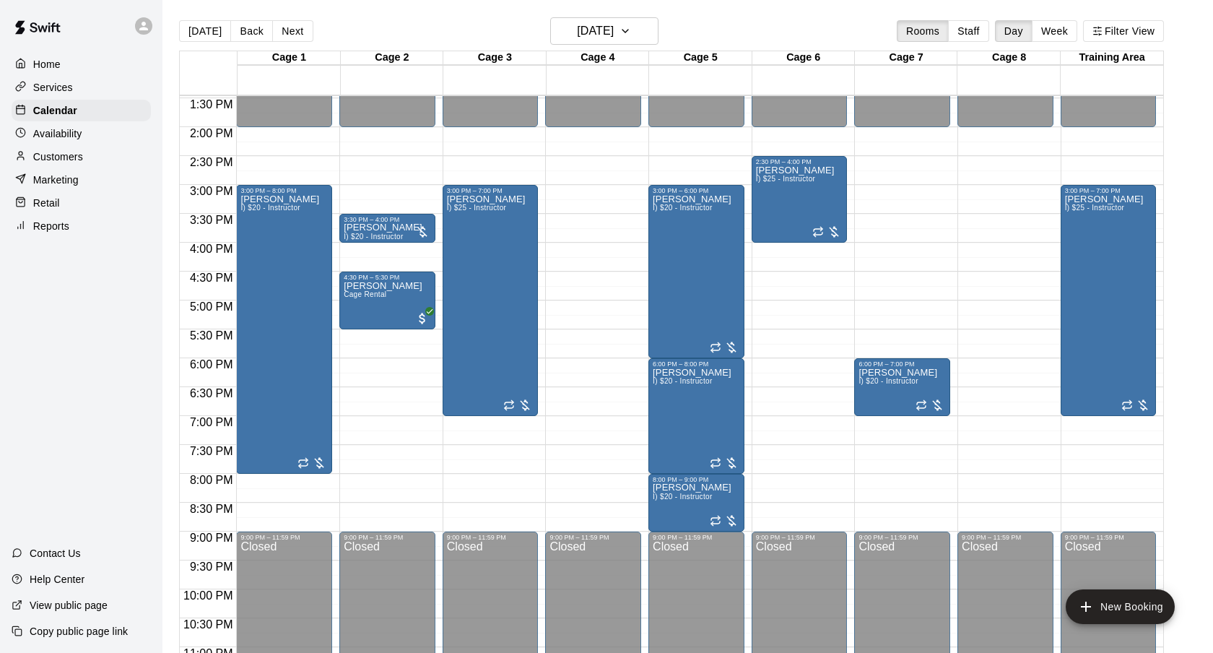
click at [787, 38] on div "Today Back Next Wednesday Aug 20 Rooms Staff Day Week Filter View" at bounding box center [671, 33] width 985 height 33
click at [737, 36] on div "Today Back Next Wednesday Aug 20 Rooms Staff Day Week Filter View" at bounding box center [671, 33] width 985 height 33
click at [754, 20] on div "Today Back Next Wednesday Aug 20 Rooms Staff Day Week Filter View" at bounding box center [671, 33] width 985 height 33
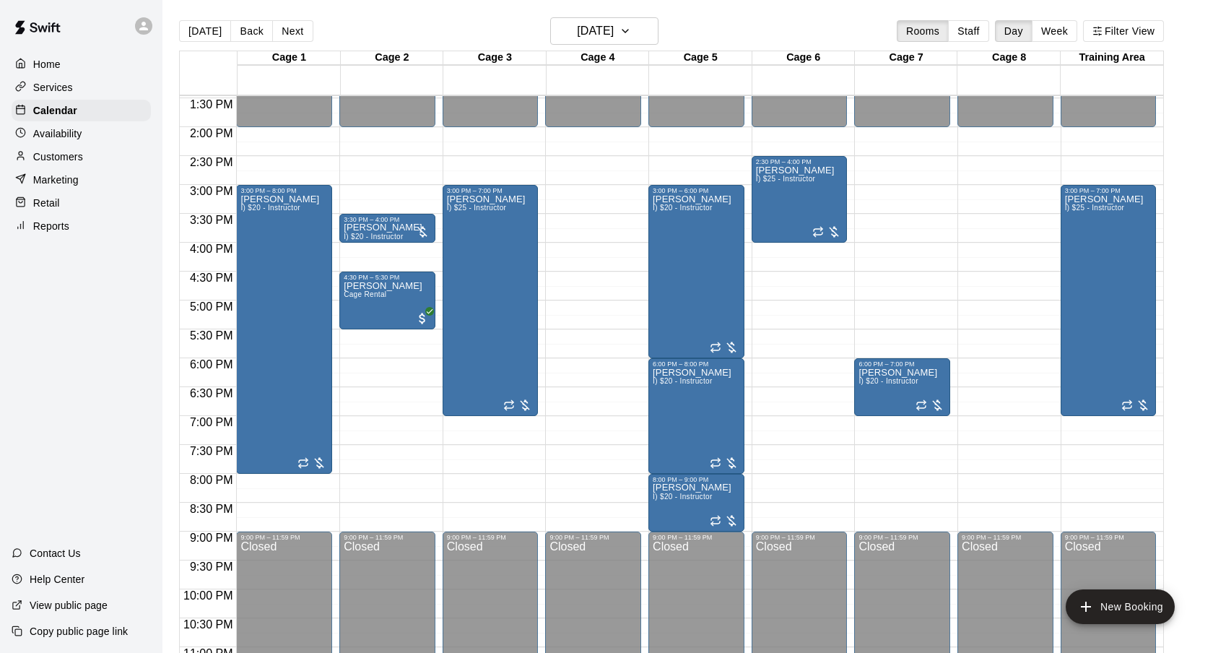
click at [754, 20] on div "Today Back Next Wednesday Aug 20 Rooms Staff Day Week Filter View" at bounding box center [671, 33] width 985 height 33
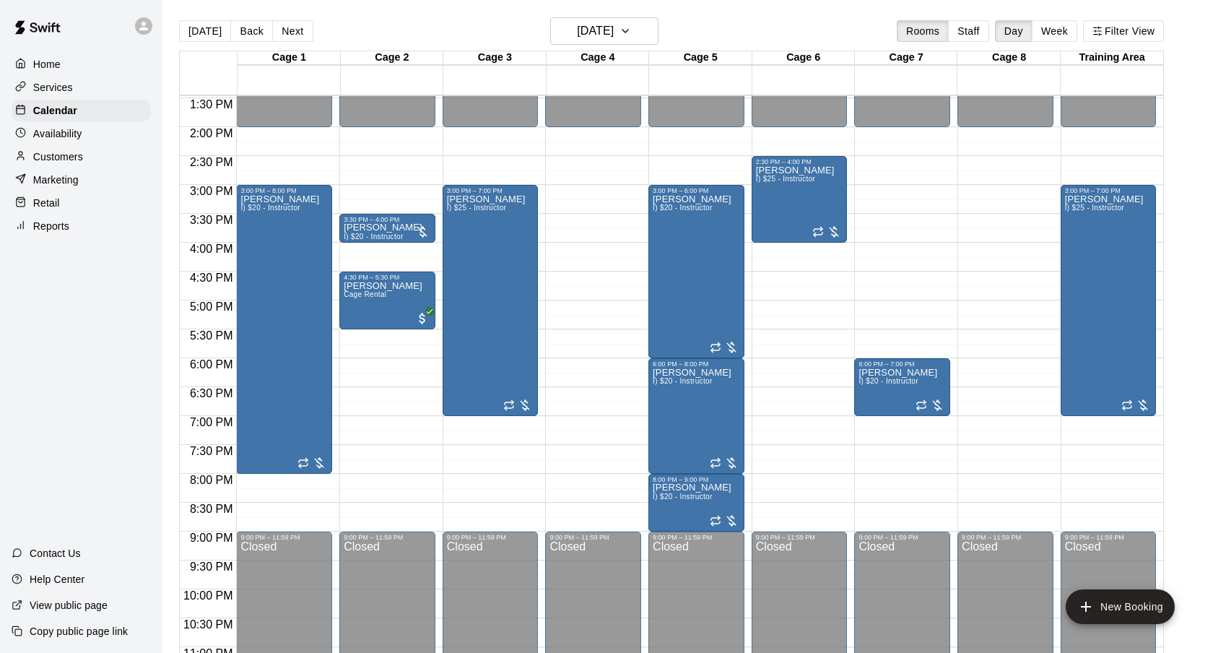
click at [754, 20] on div "Today Back Next Wednesday Aug 20 Rooms Staff Day Week Filter View" at bounding box center [671, 33] width 985 height 33
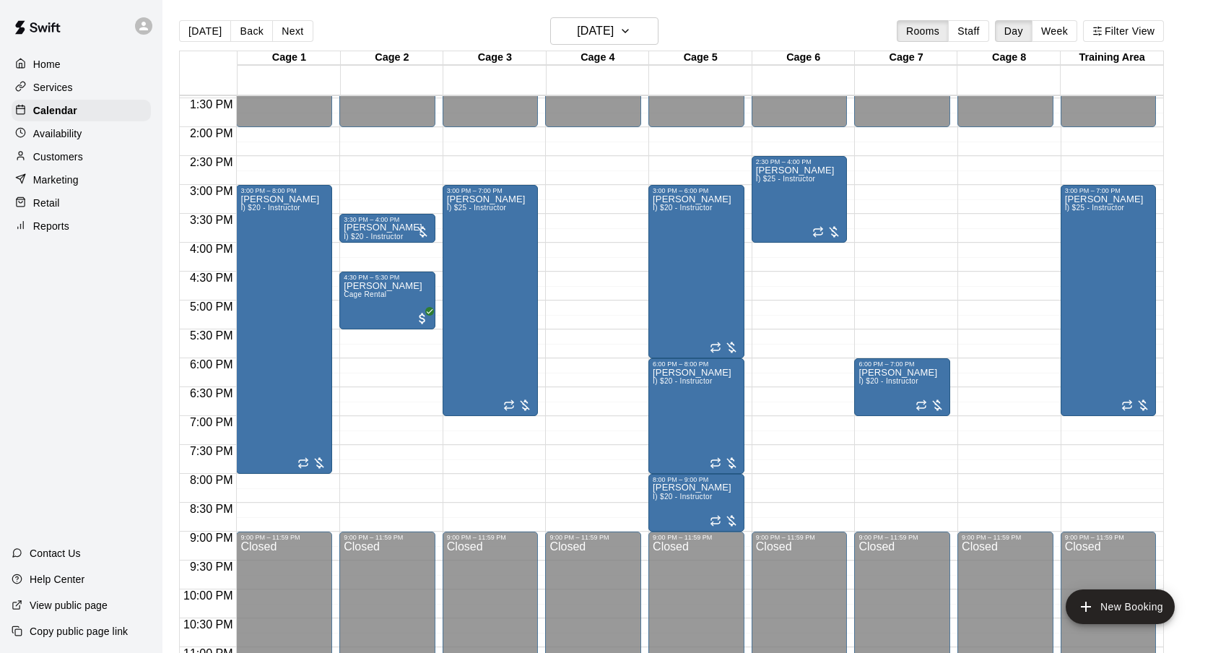
click at [754, 20] on div "Today Back Next Wednesday Aug 20 Rooms Staff Day Week Filter View" at bounding box center [671, 33] width 985 height 33
click at [614, 23] on h6 "Wednesday Aug 20" at bounding box center [595, 31] width 37 height 20
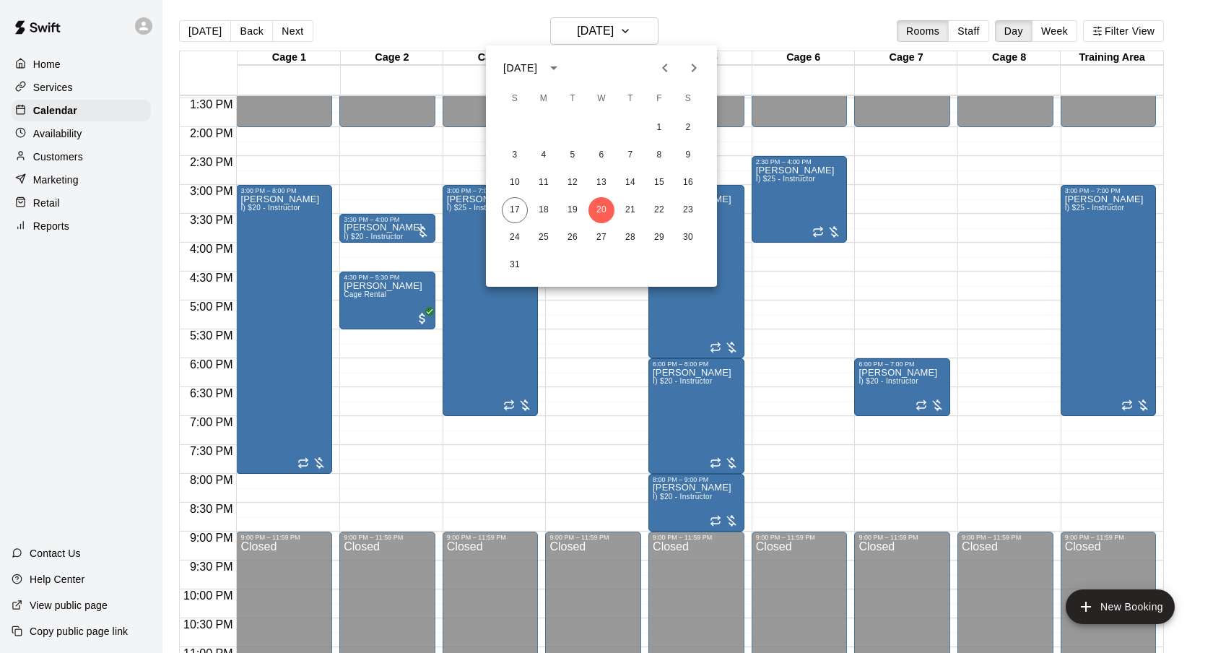
click at [724, 14] on div at bounding box center [606, 326] width 1213 height 653
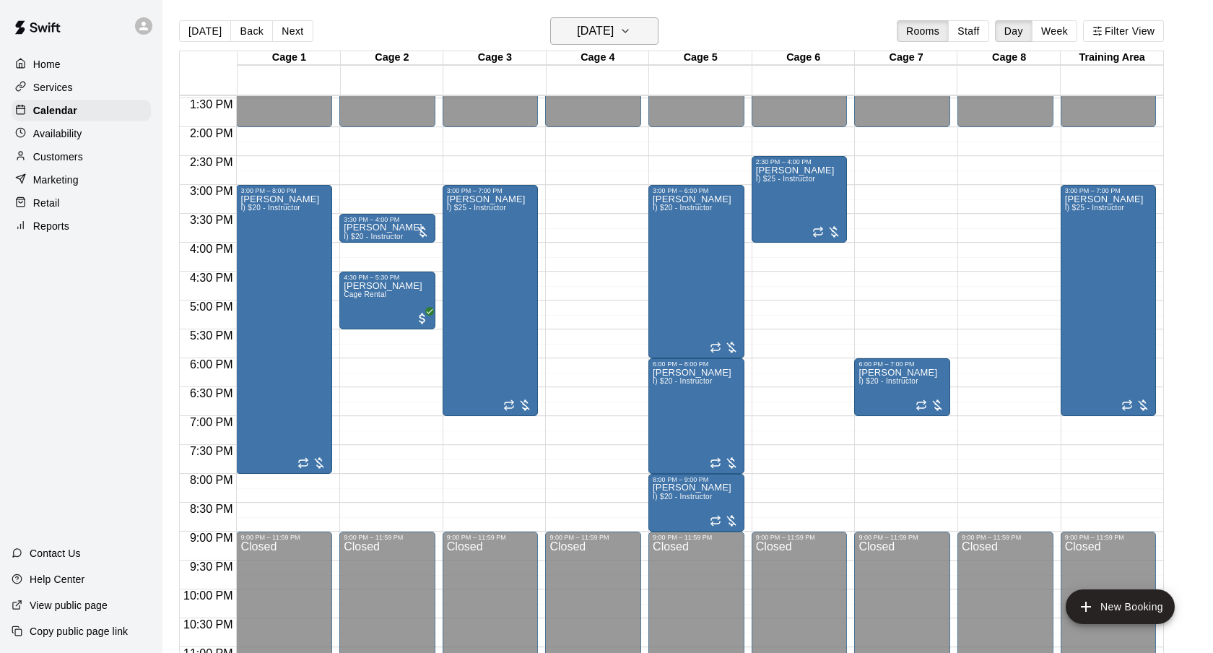
click at [614, 26] on h6 "Wednesday Aug 20" at bounding box center [595, 31] width 37 height 20
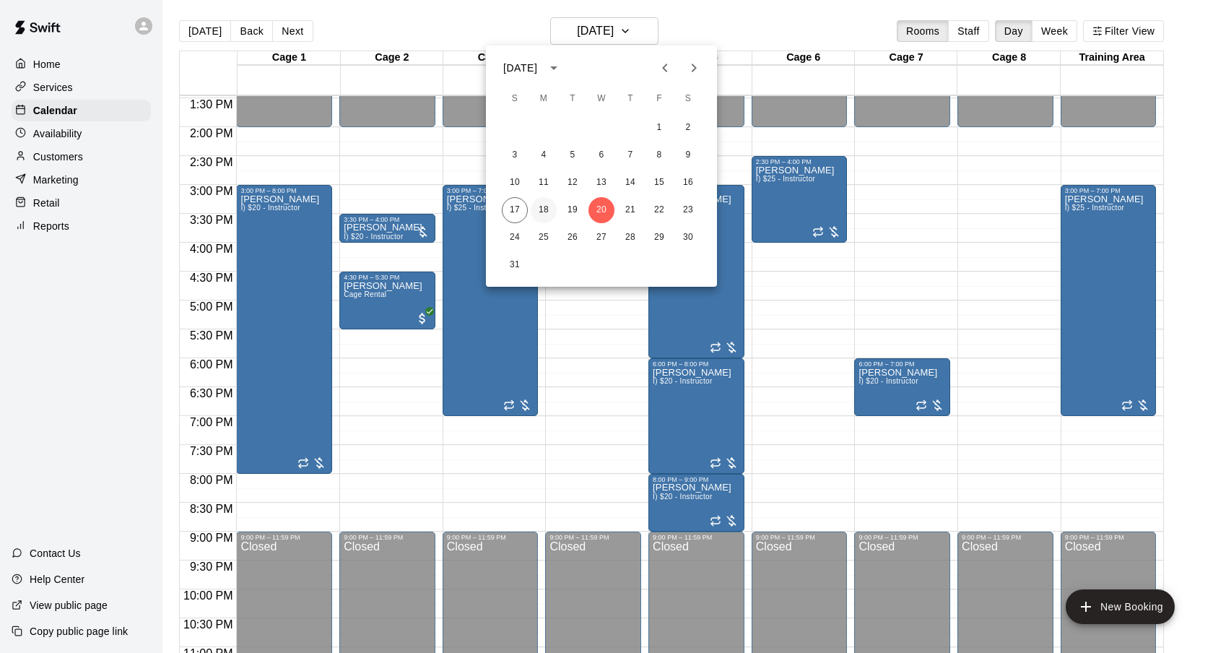
click at [543, 202] on button "18" at bounding box center [544, 210] width 26 height 26
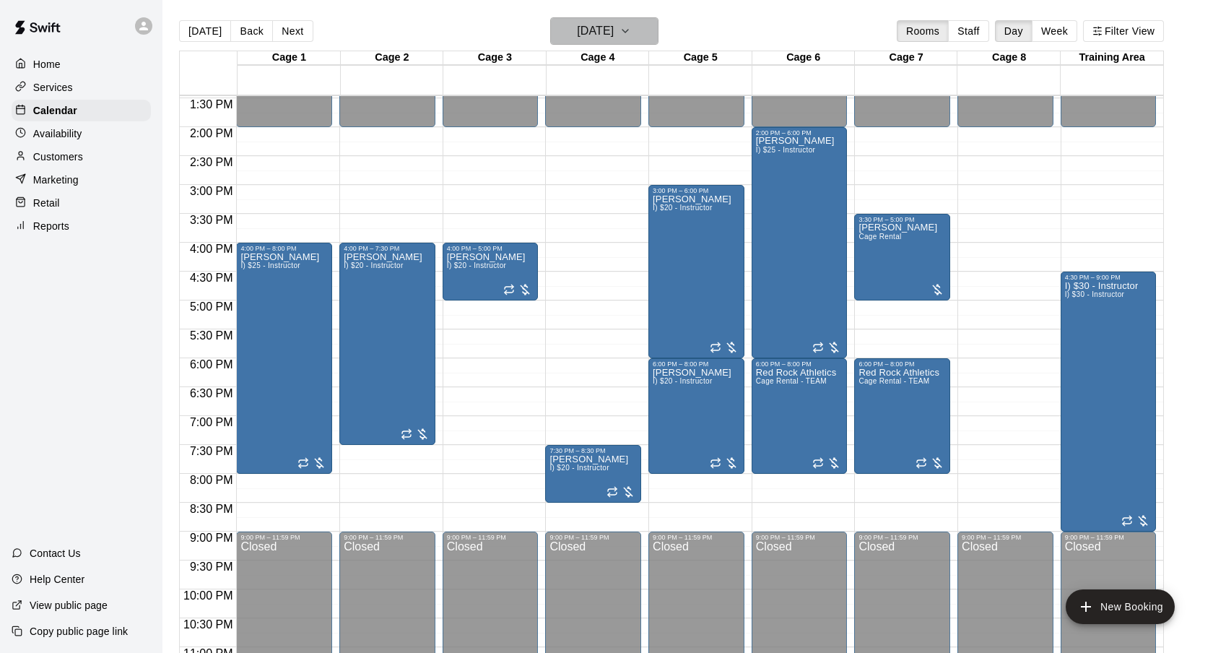
click at [637, 32] on button "Monday Aug 18" at bounding box center [604, 30] width 108 height 27
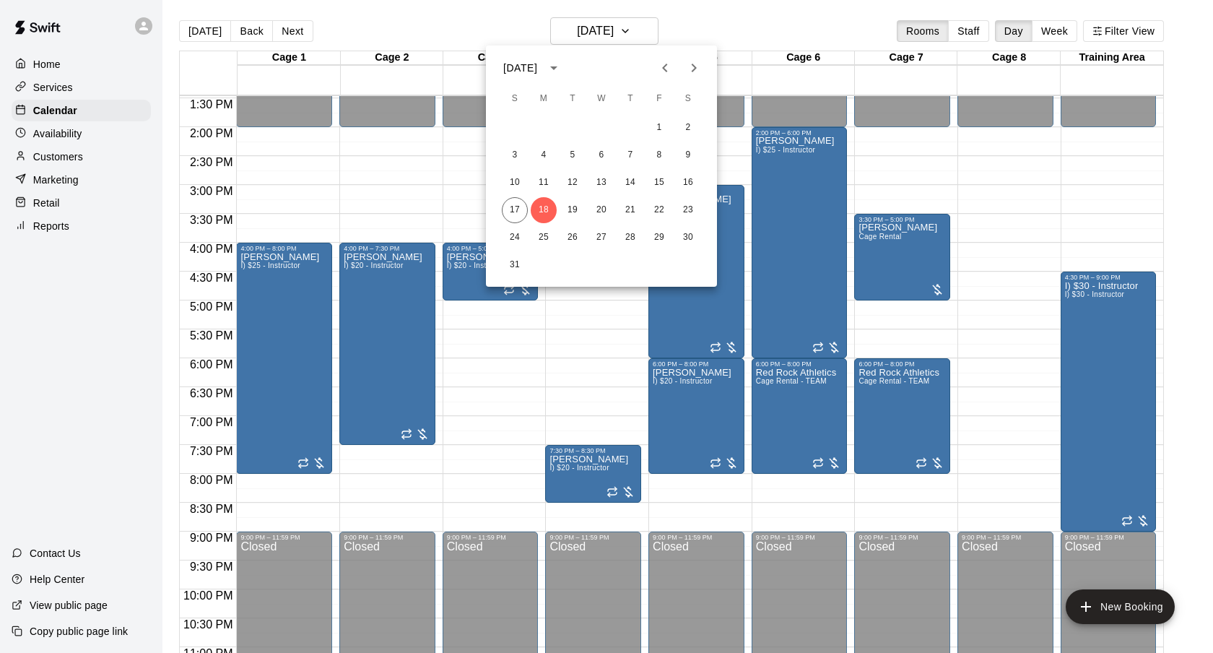
click at [745, 13] on div at bounding box center [606, 326] width 1213 height 653
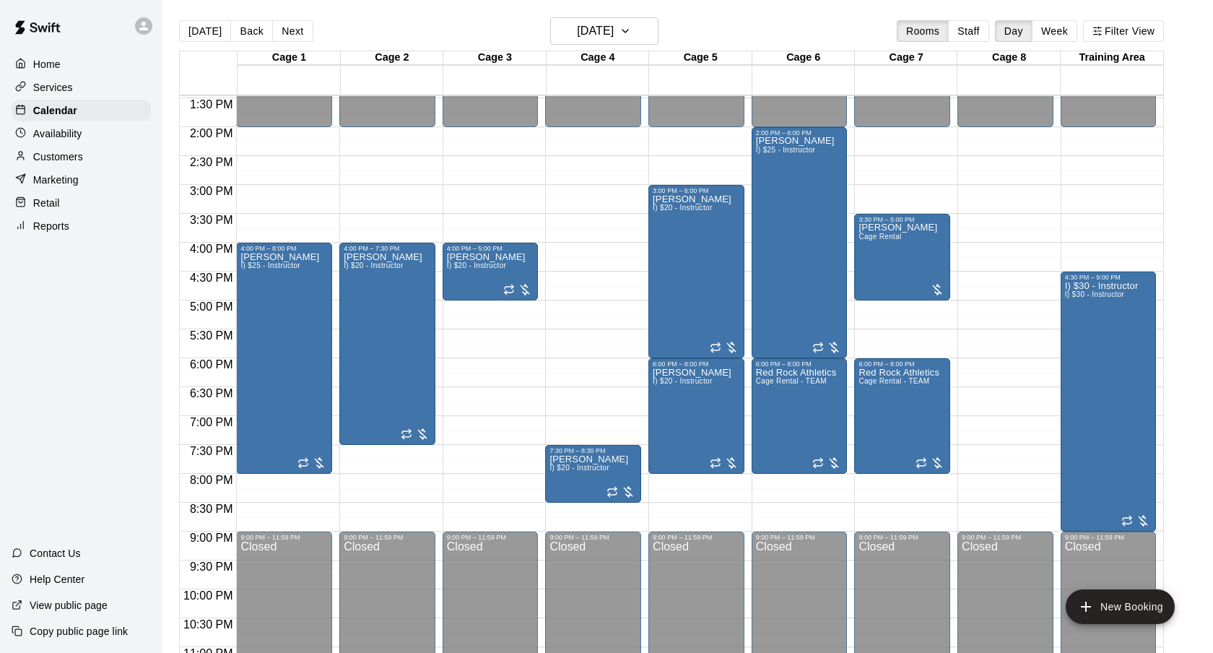
click at [607, 16] on main "Today Back Next Monday Aug 18 Rooms Staff Day Week Filter View Cage 1 18 Mon Ca…" at bounding box center [688, 338] width 1051 height 676
click at [607, 30] on h6 "Monday Aug 18" at bounding box center [595, 31] width 37 height 20
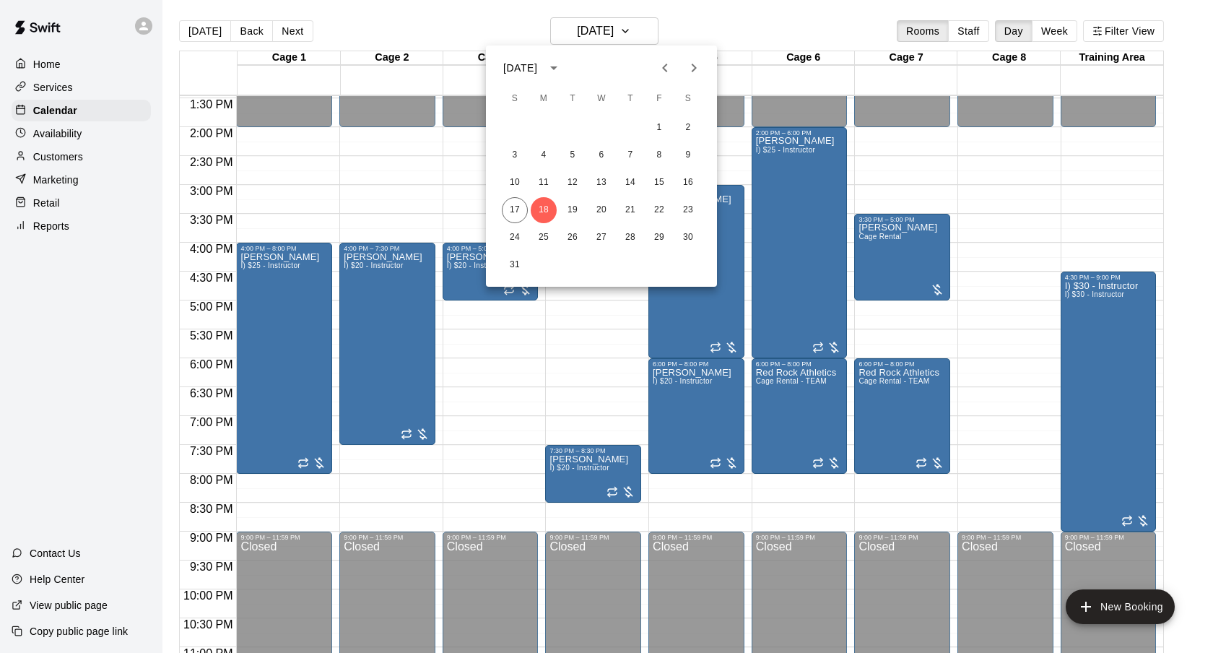
click at [685, 17] on div at bounding box center [606, 326] width 1213 height 653
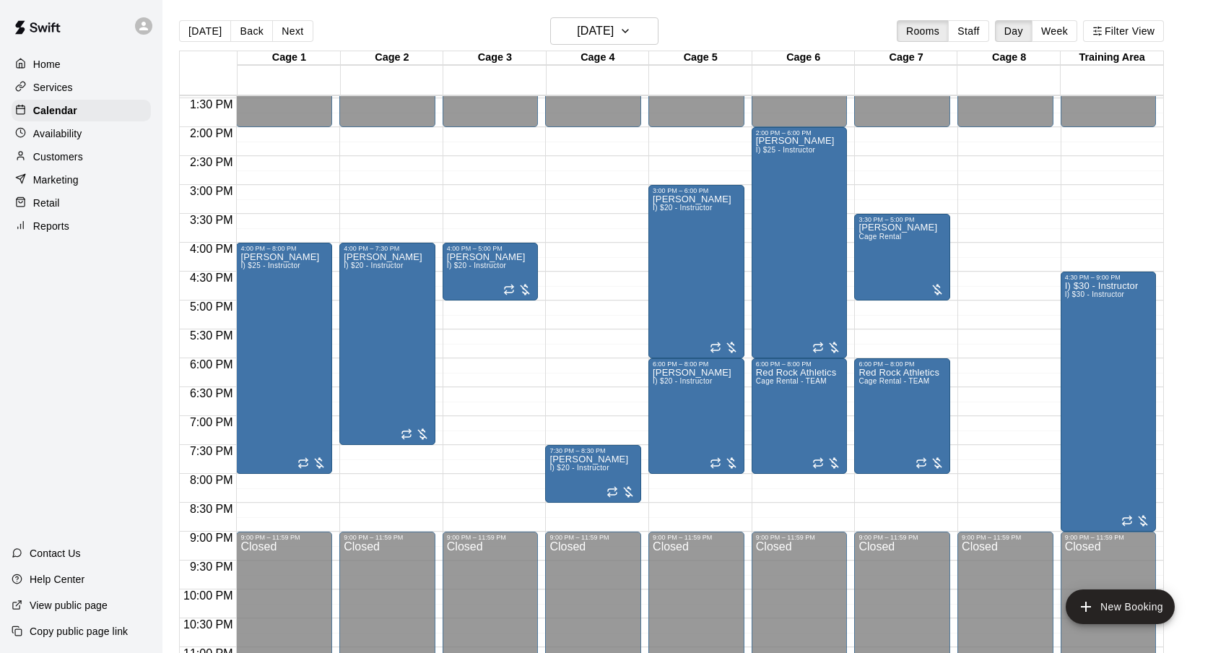
click at [722, 18] on div "Today Back Next Monday Aug 18 Rooms Staff Day Week Filter View" at bounding box center [671, 33] width 985 height 33
click at [763, 7] on main "Today Back Next Monday Aug 18 Rooms Staff Day Week Filter View Cage 1 18 Mon Ca…" at bounding box center [688, 338] width 1051 height 676
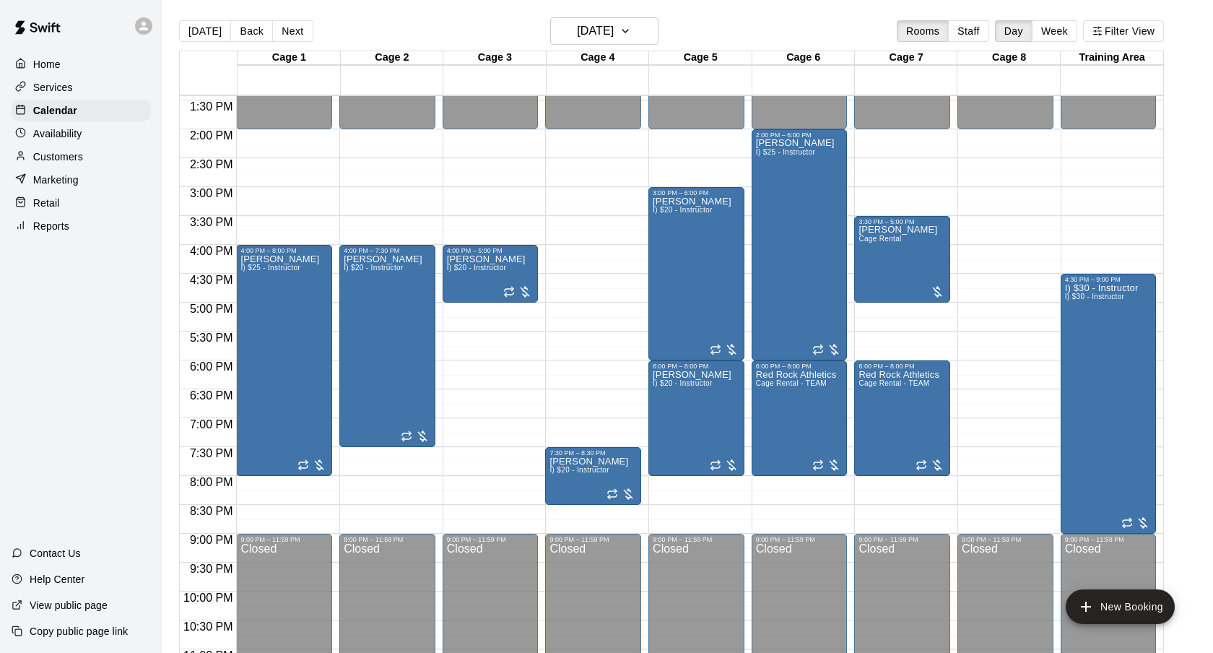
click at [763, 40] on div "Today Back Next Monday Aug 18 Rooms Staff Day Week Filter View" at bounding box center [671, 33] width 985 height 33
click at [759, 32] on div "Today Back Next Monday Aug 18 Rooms Staff Day Week Filter View" at bounding box center [671, 33] width 985 height 33
click at [614, 36] on h6 "Monday Aug 18" at bounding box center [595, 31] width 37 height 20
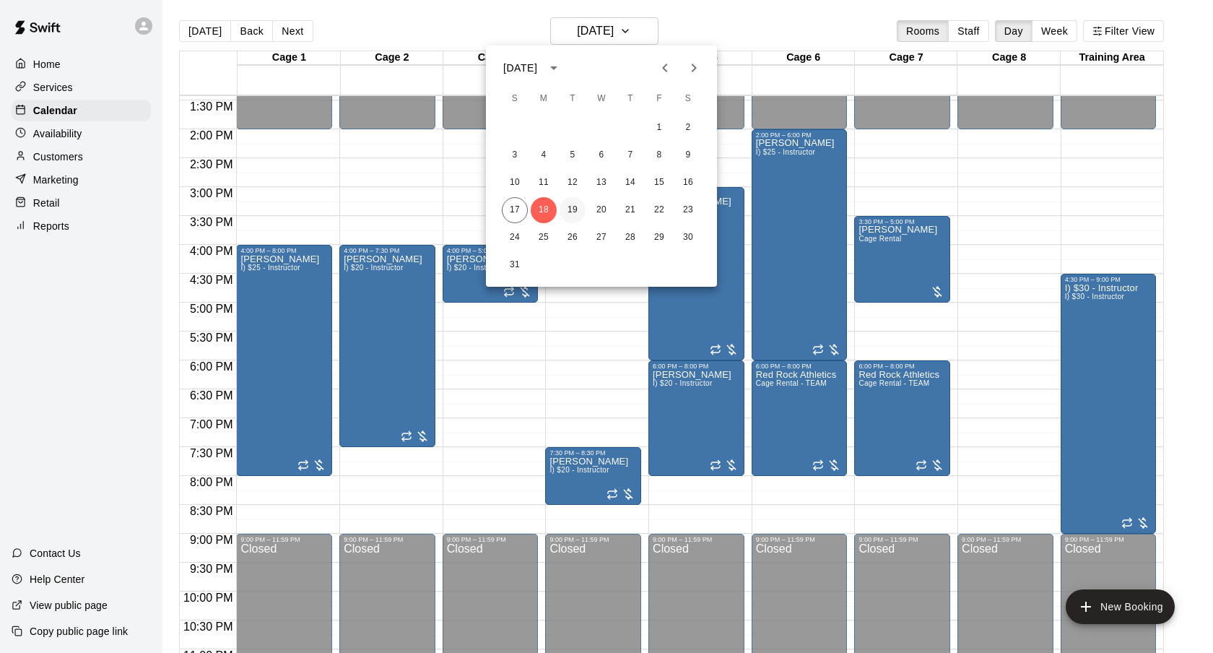
click at [571, 204] on button "19" at bounding box center [573, 210] width 26 height 26
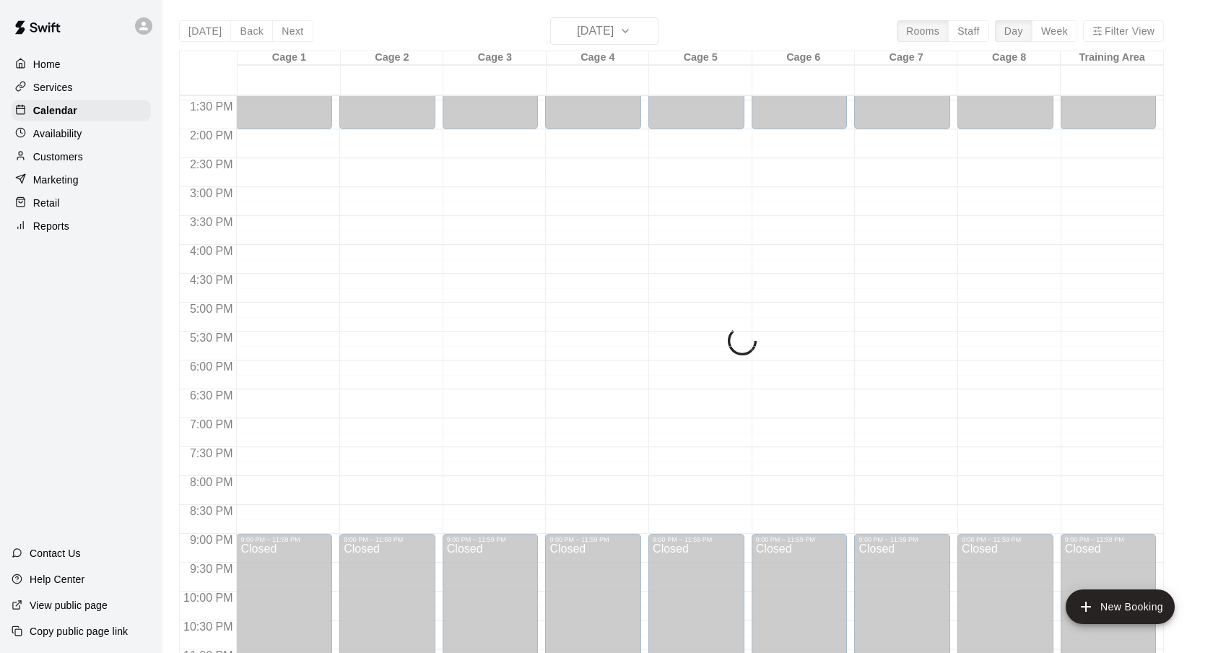
click at [637, 25] on div "Today Back Next Tuesday Aug 19 Rooms Staff Day Week Filter View Cage 1 19 Tue C…" at bounding box center [671, 343] width 985 height 653
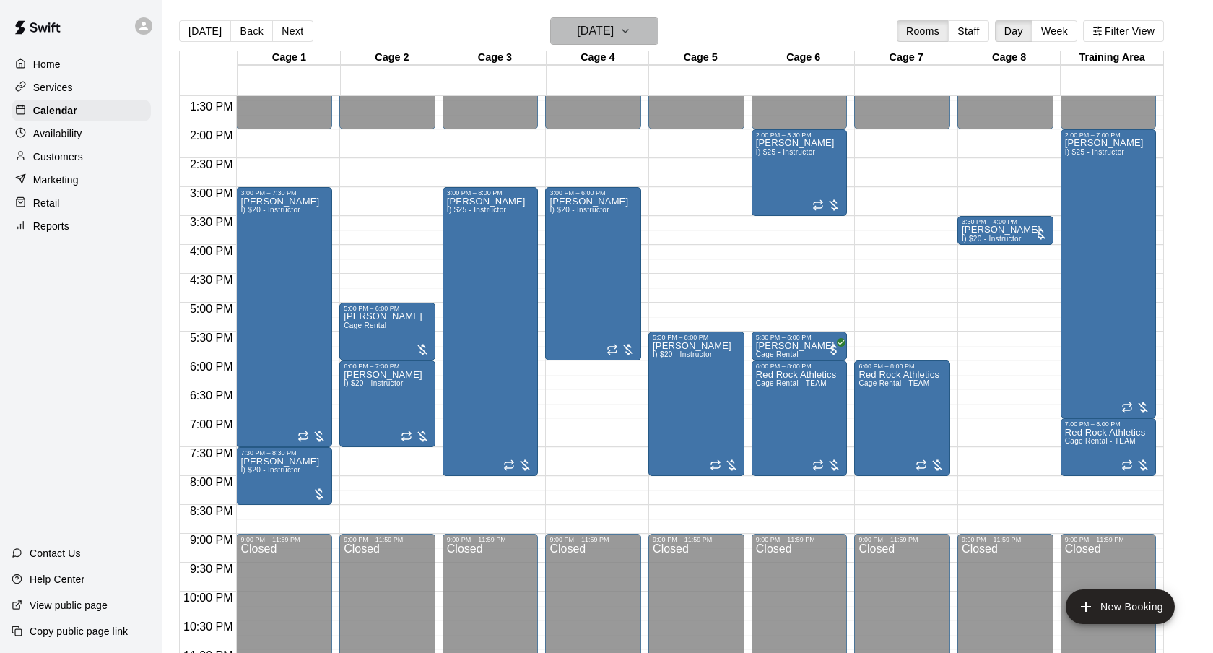
click at [633, 41] on button "Tuesday Aug 19" at bounding box center [604, 30] width 108 height 27
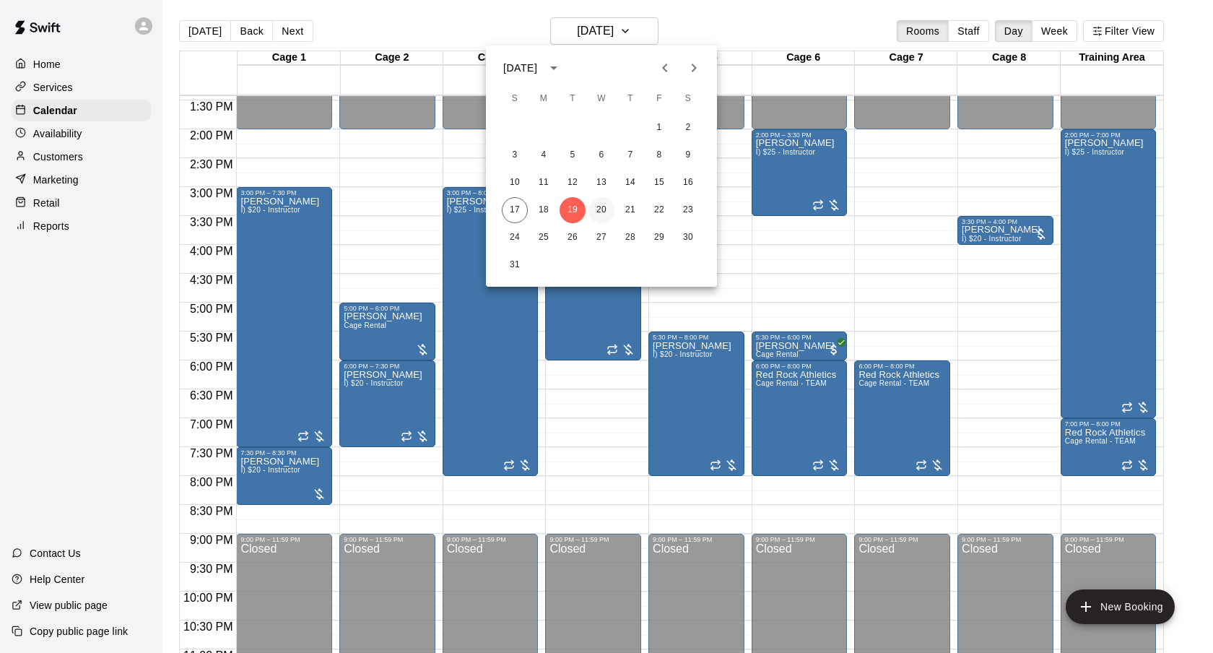
click at [602, 204] on button "20" at bounding box center [602, 210] width 26 height 26
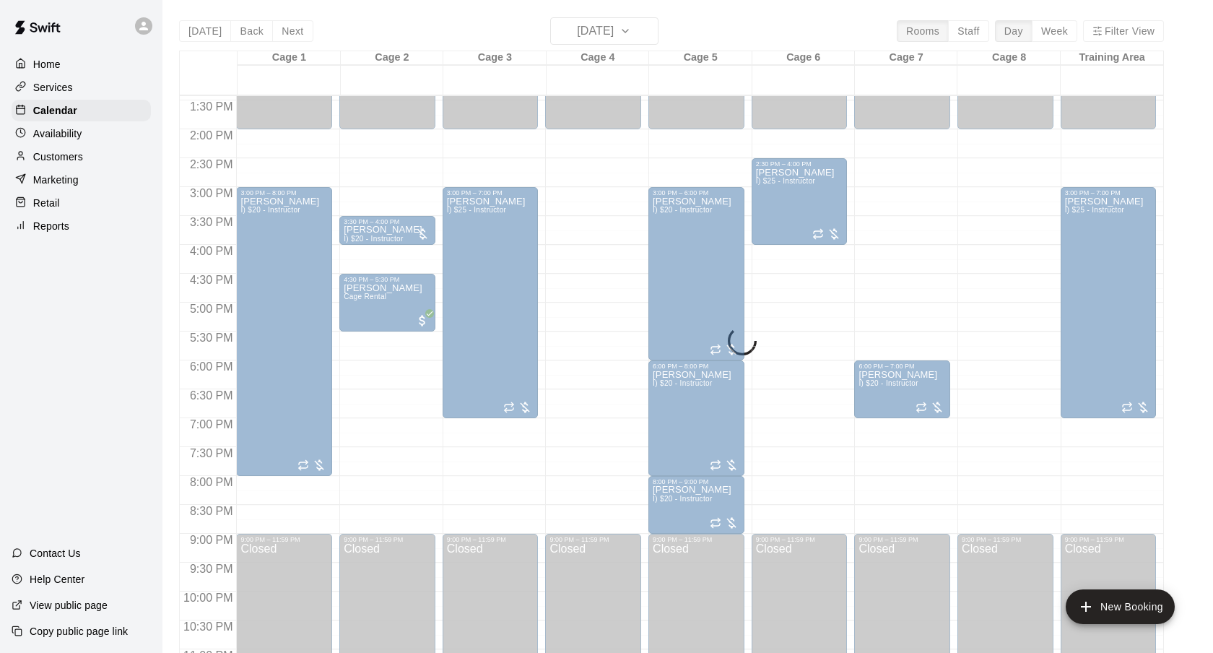
click at [703, 38] on div "Today Back Next Wednesday Aug 20 Rooms Staff Day Week Filter View" at bounding box center [671, 33] width 985 height 33
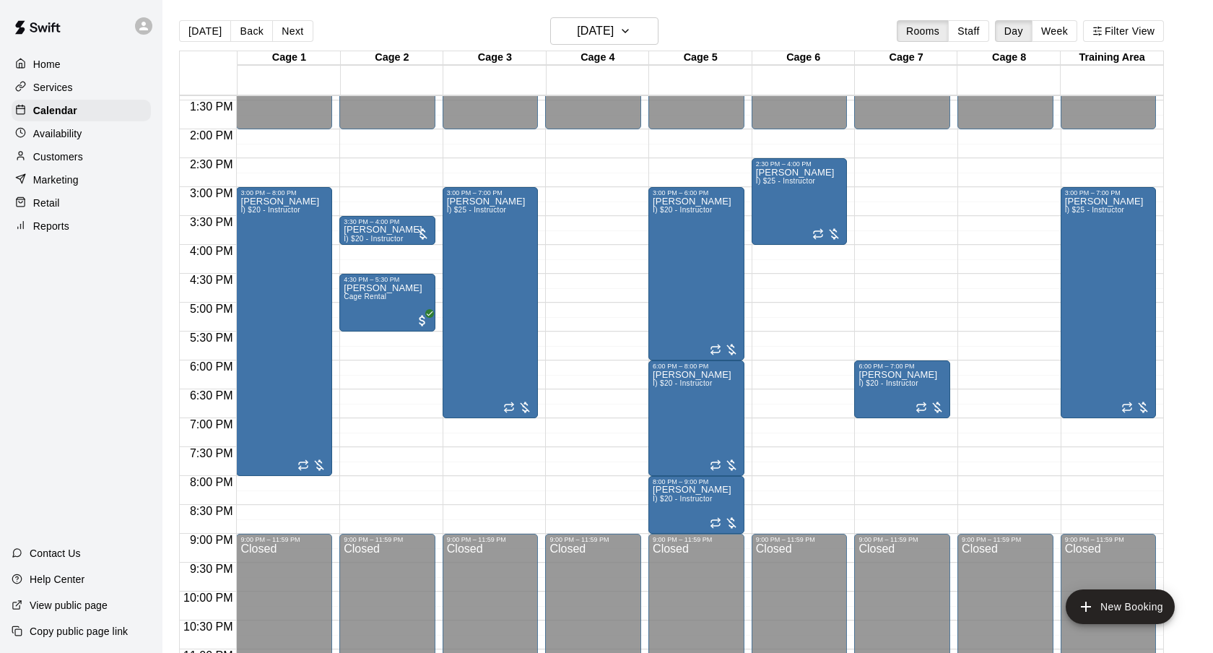
click at [623, 15] on main "Today Back Next Wednesday Aug 20 Rooms Staff Day Week Filter View Cage 1 20 Wed…" at bounding box center [688, 338] width 1051 height 676
click at [615, 46] on div "Today Back Next Wednesday Aug 20 Rooms Staff Day Week Filter View" at bounding box center [671, 33] width 985 height 33
click at [613, 39] on h6 "Wednesday Aug 20" at bounding box center [595, 31] width 37 height 20
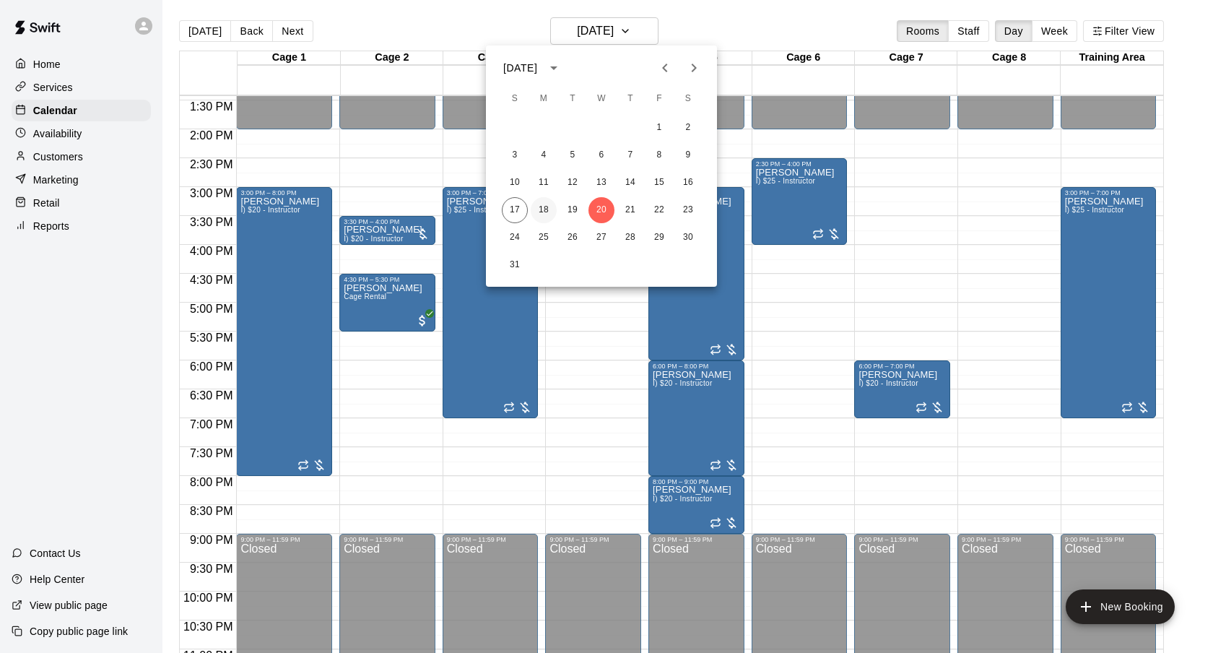
click at [548, 202] on button "18" at bounding box center [544, 210] width 26 height 26
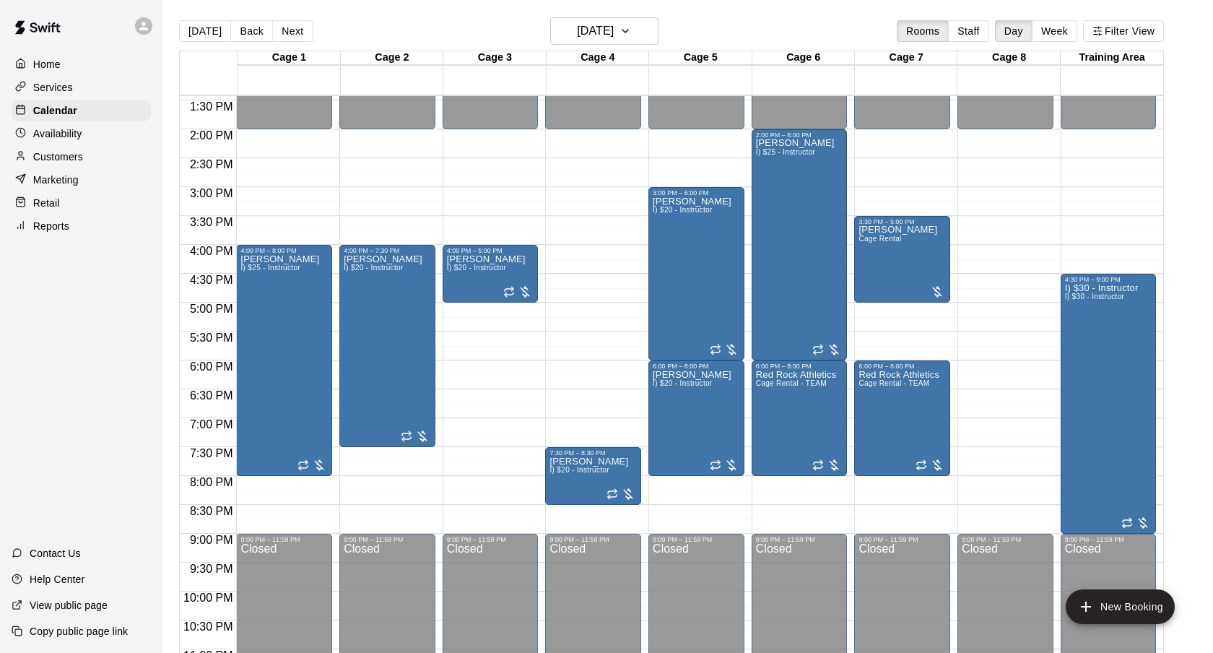
click at [685, 10] on main "Today Back Next Monday Aug 18 Rooms Staff Day Week Filter View Cage 1 18 Mon Ca…" at bounding box center [688, 338] width 1051 height 676
click at [713, 17] on main "Today Back Next Monday Aug 18 Rooms Staff Day Week Filter View Cage 1 18 Mon Ca…" at bounding box center [688, 338] width 1051 height 676
click at [631, 35] on icon "button" at bounding box center [626, 30] width 12 height 17
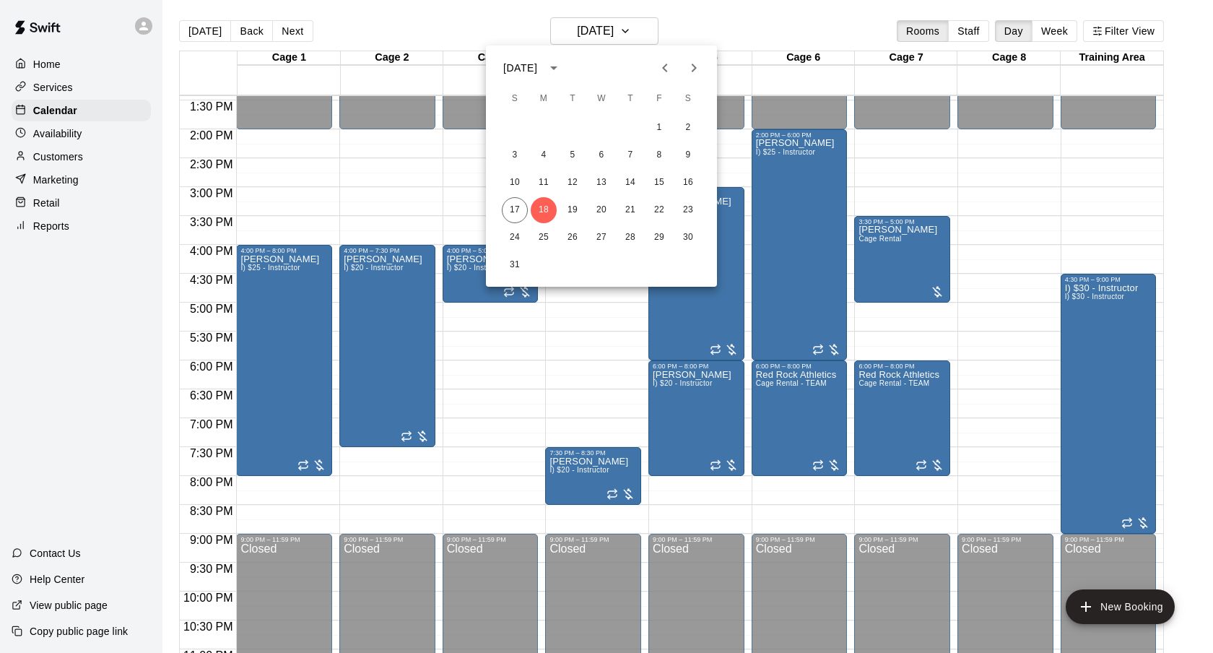
click at [699, 38] on div at bounding box center [606, 326] width 1213 height 653
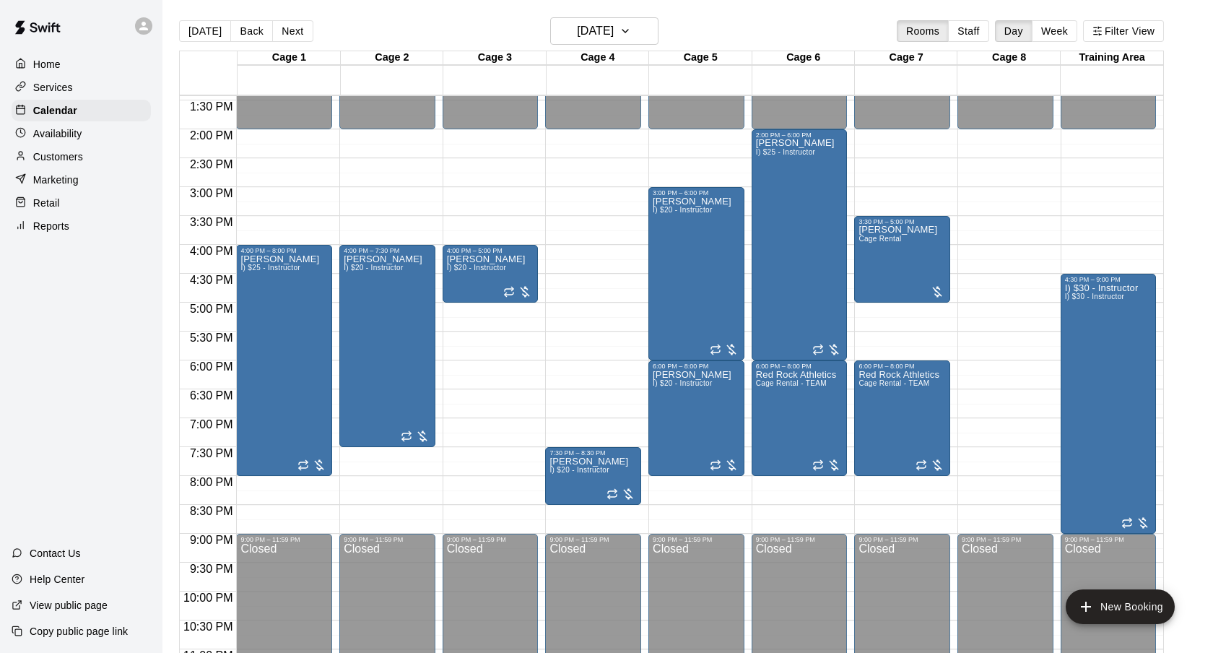
click at [688, 31] on div "Today Back Next Monday Aug 18 Rooms Staff Day Week Filter View" at bounding box center [671, 33] width 985 height 33
click at [631, 26] on icon "button" at bounding box center [626, 30] width 12 height 17
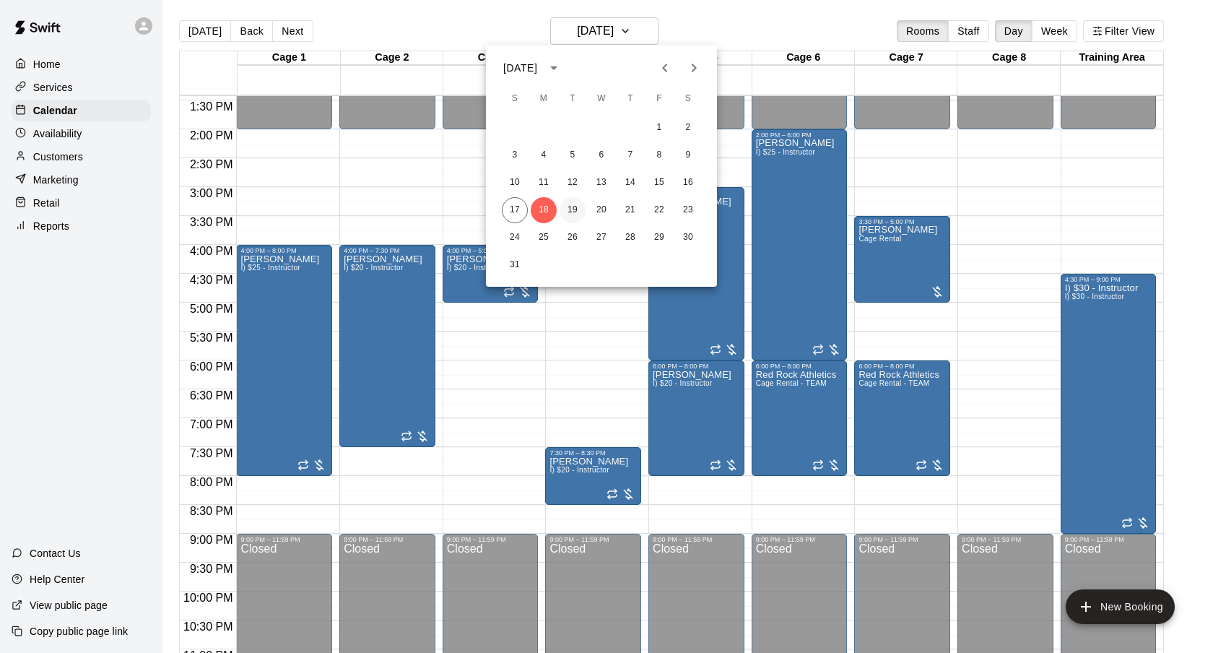
click at [576, 209] on button "19" at bounding box center [573, 210] width 26 height 26
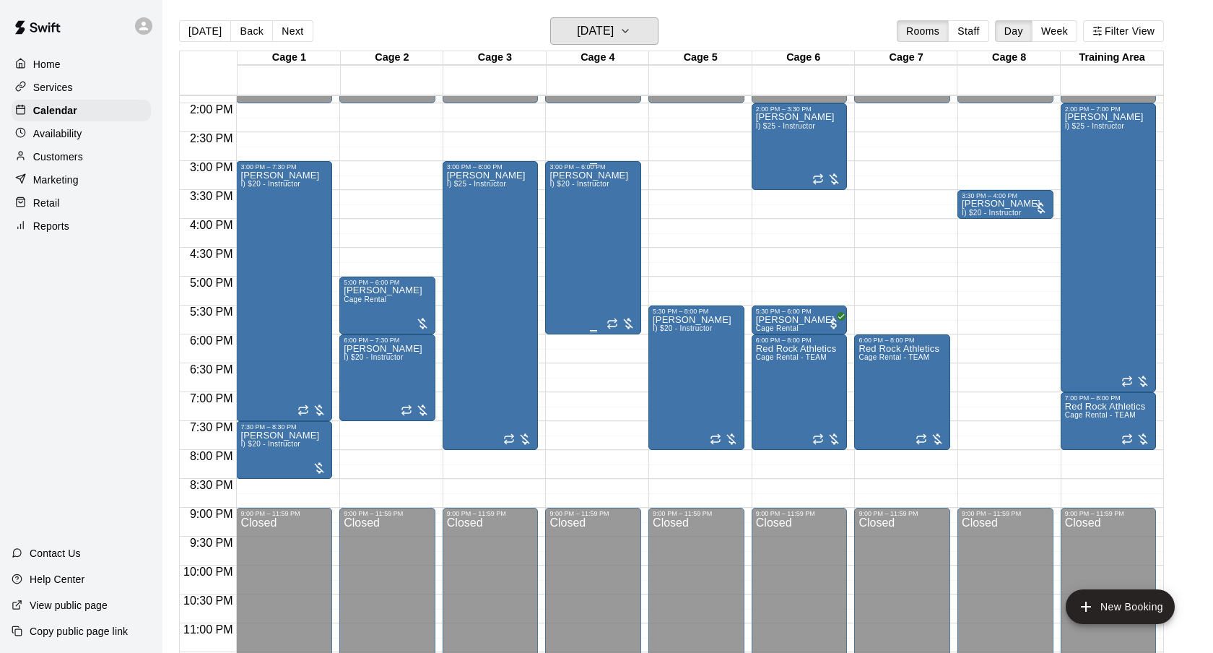
scroll to position [800, 0]
